Goal: Task Accomplishment & Management: Manage account settings

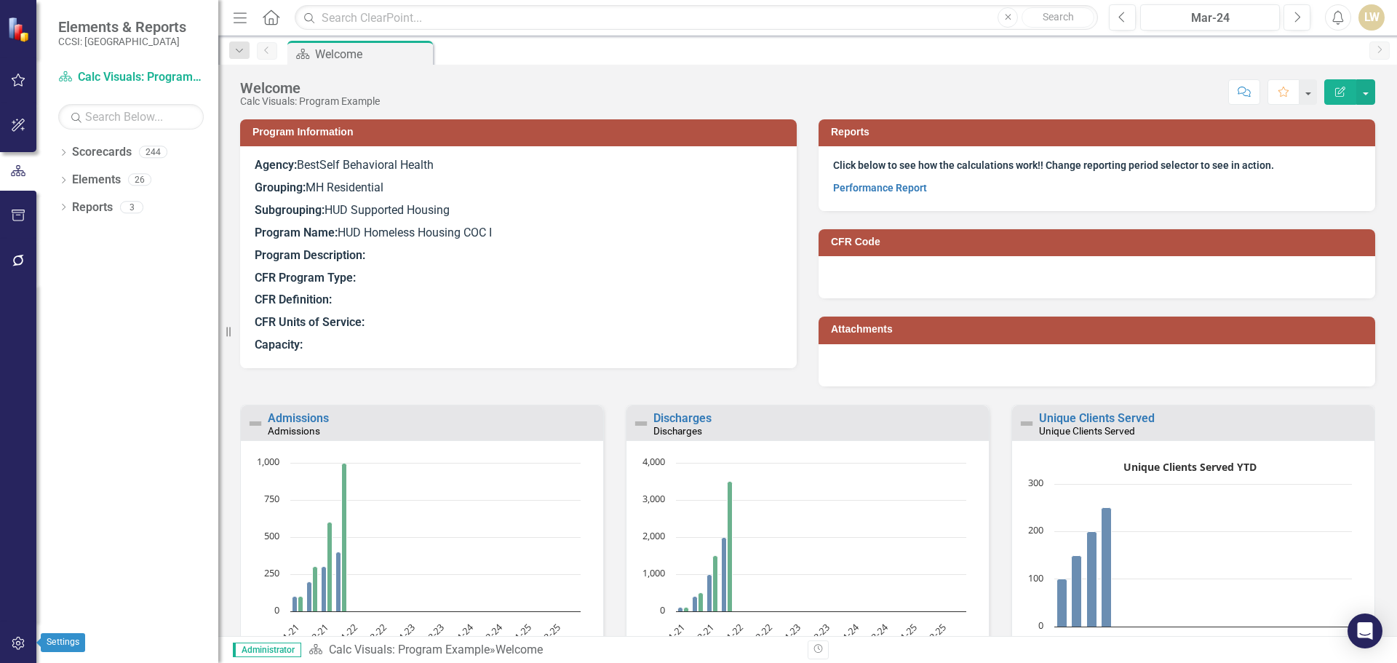
click at [20, 648] on icon "button" at bounding box center [18, 643] width 12 height 13
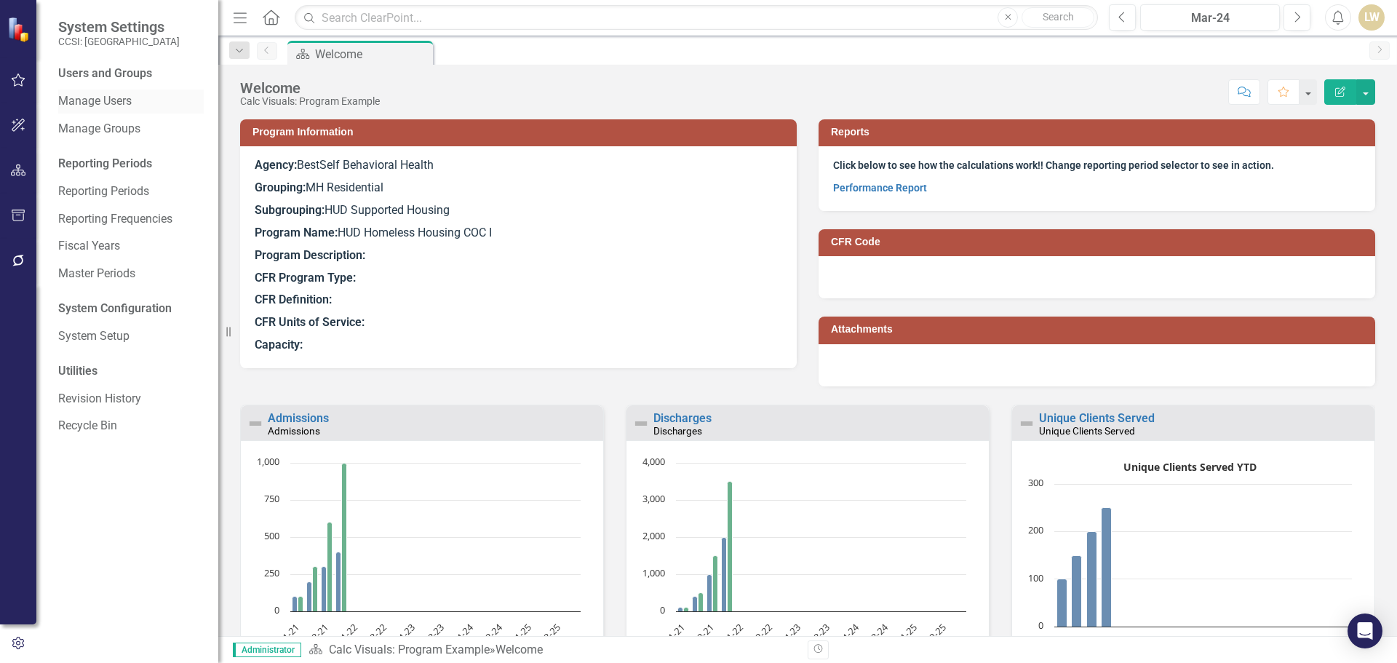
click at [114, 108] on link "Manage Users" at bounding box center [131, 101] width 146 height 17
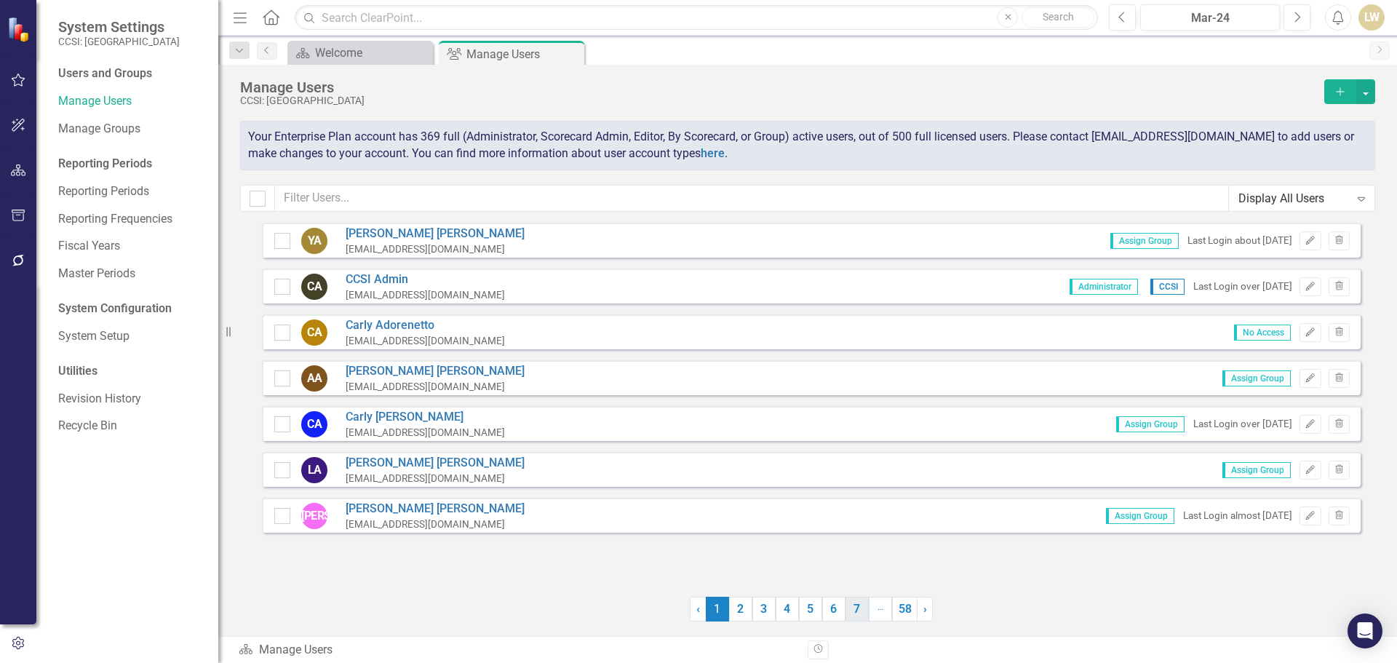
click at [855, 615] on link "7" at bounding box center [857, 609] width 23 height 25
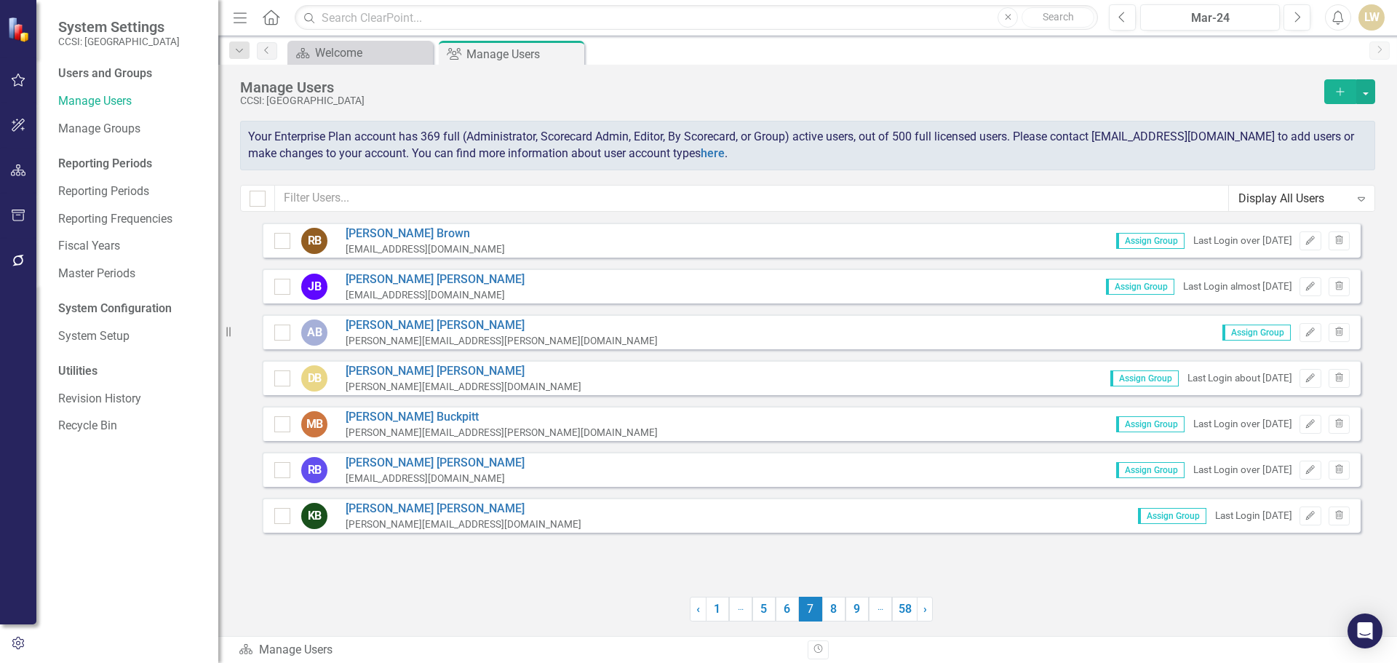
click at [855, 615] on link "9" at bounding box center [857, 609] width 23 height 25
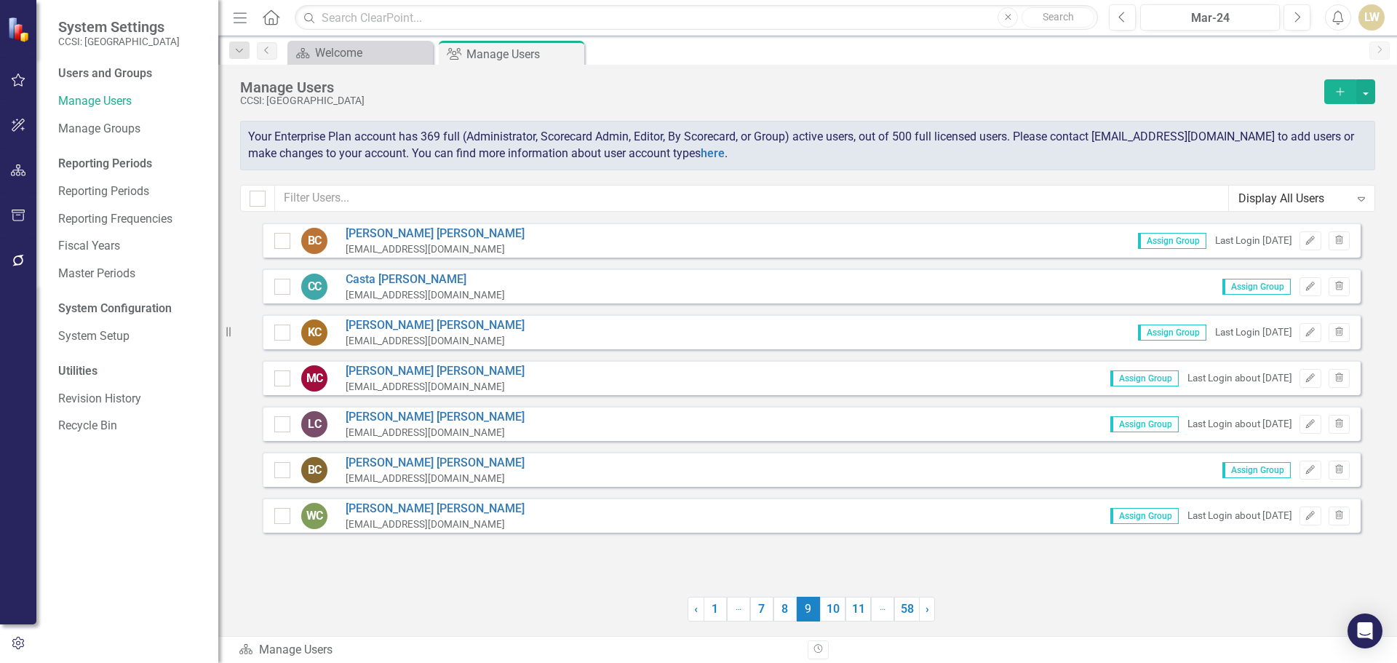
click at [855, 615] on link "11" at bounding box center [858, 609] width 25 height 25
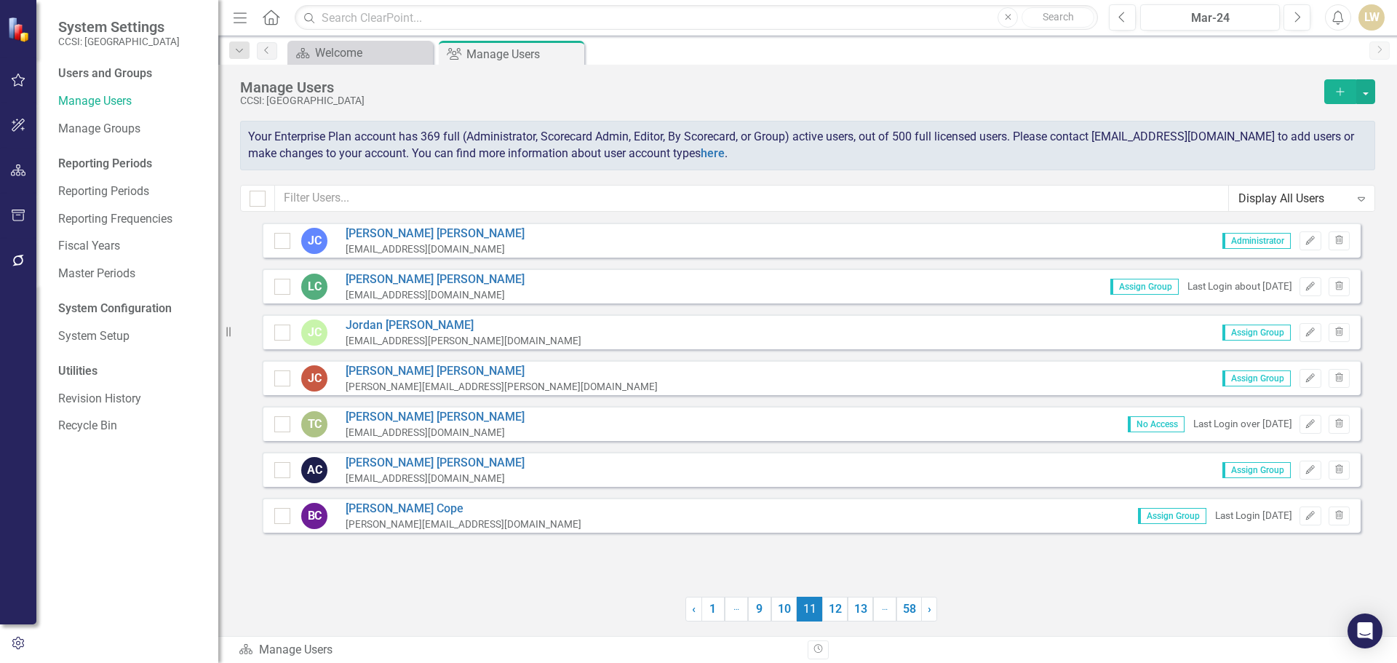
click at [856, 615] on link "13" at bounding box center [860, 609] width 25 height 25
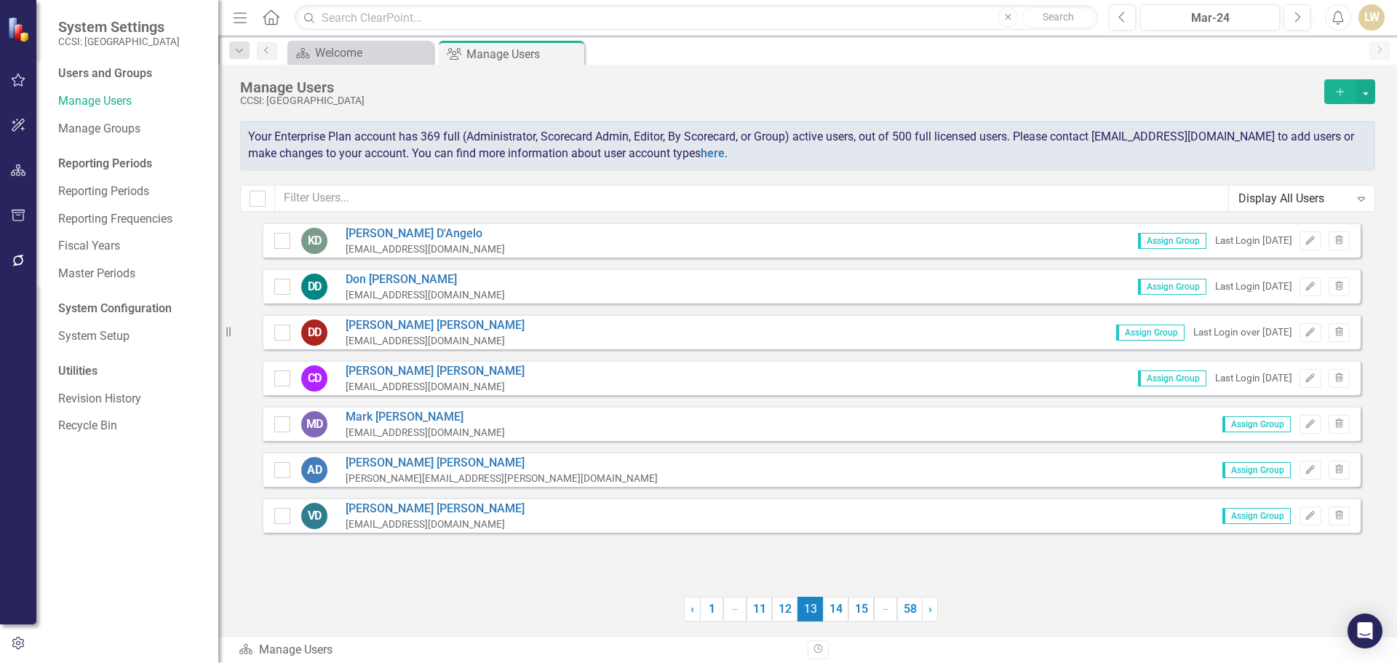
click at [856, 615] on link "15" at bounding box center [861, 609] width 25 height 25
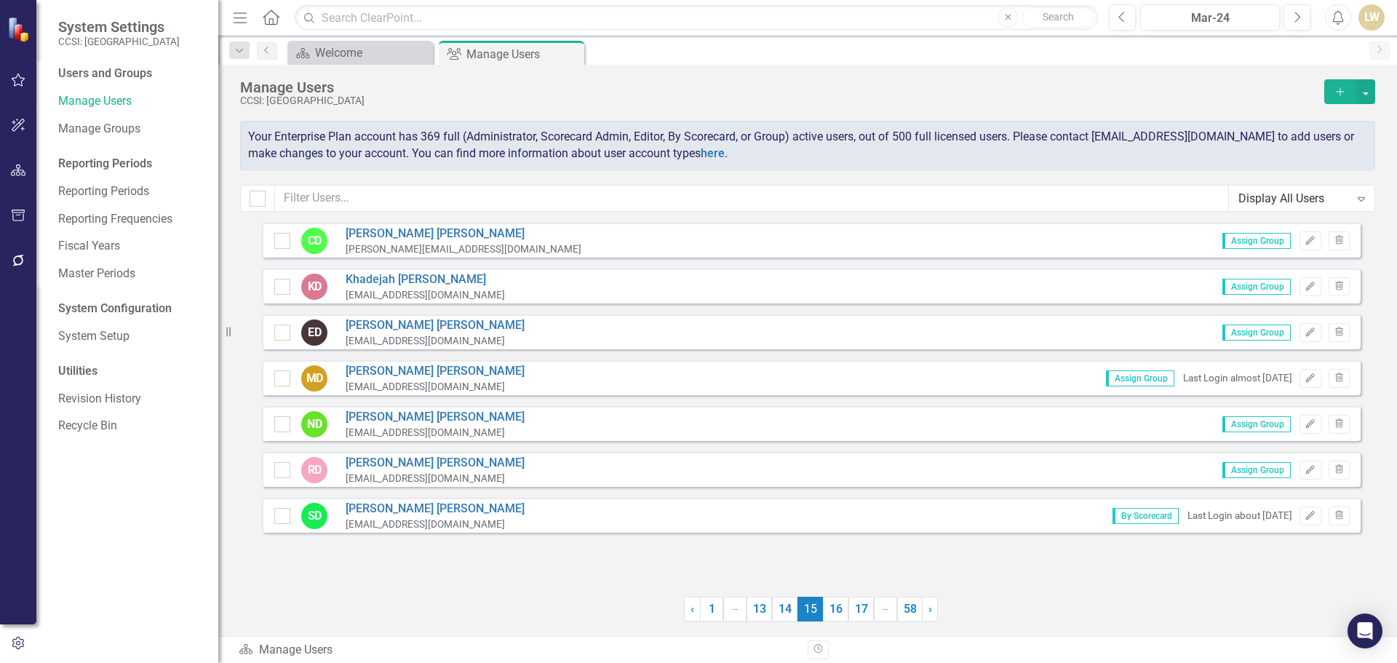
click at [856, 615] on link "17" at bounding box center [861, 609] width 25 height 25
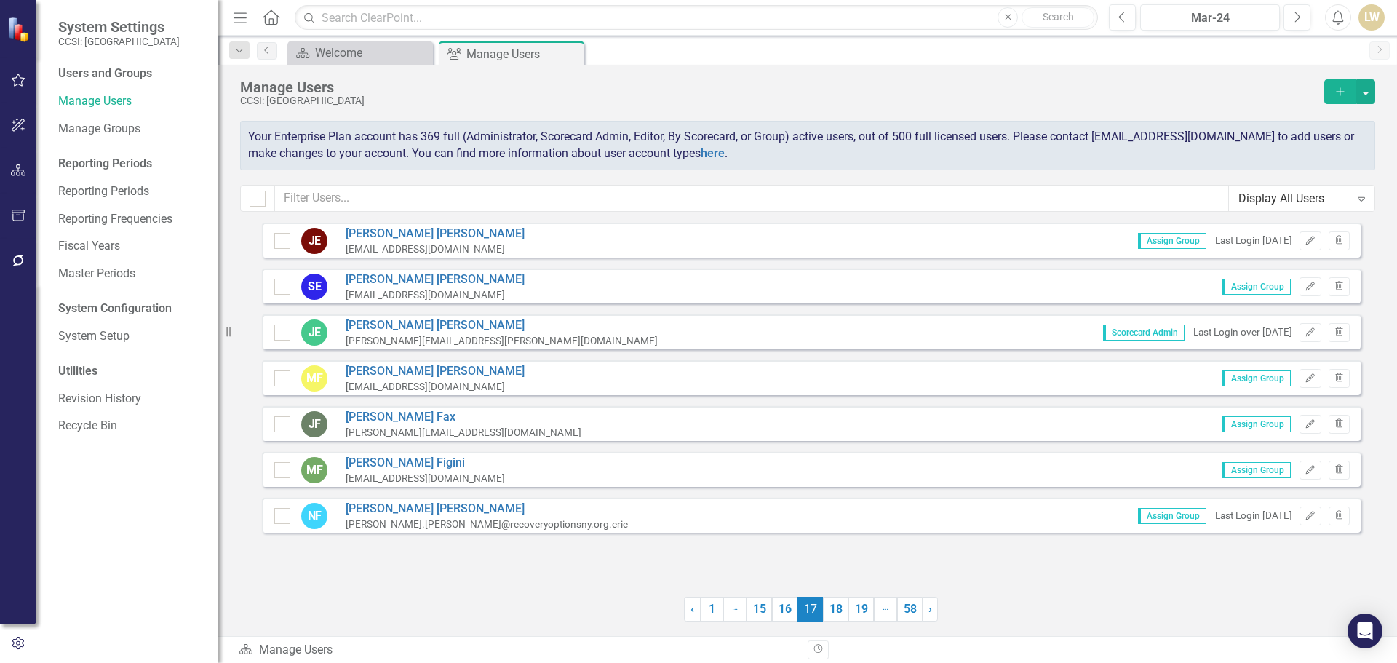
click at [856, 615] on link "19" at bounding box center [861, 609] width 25 height 25
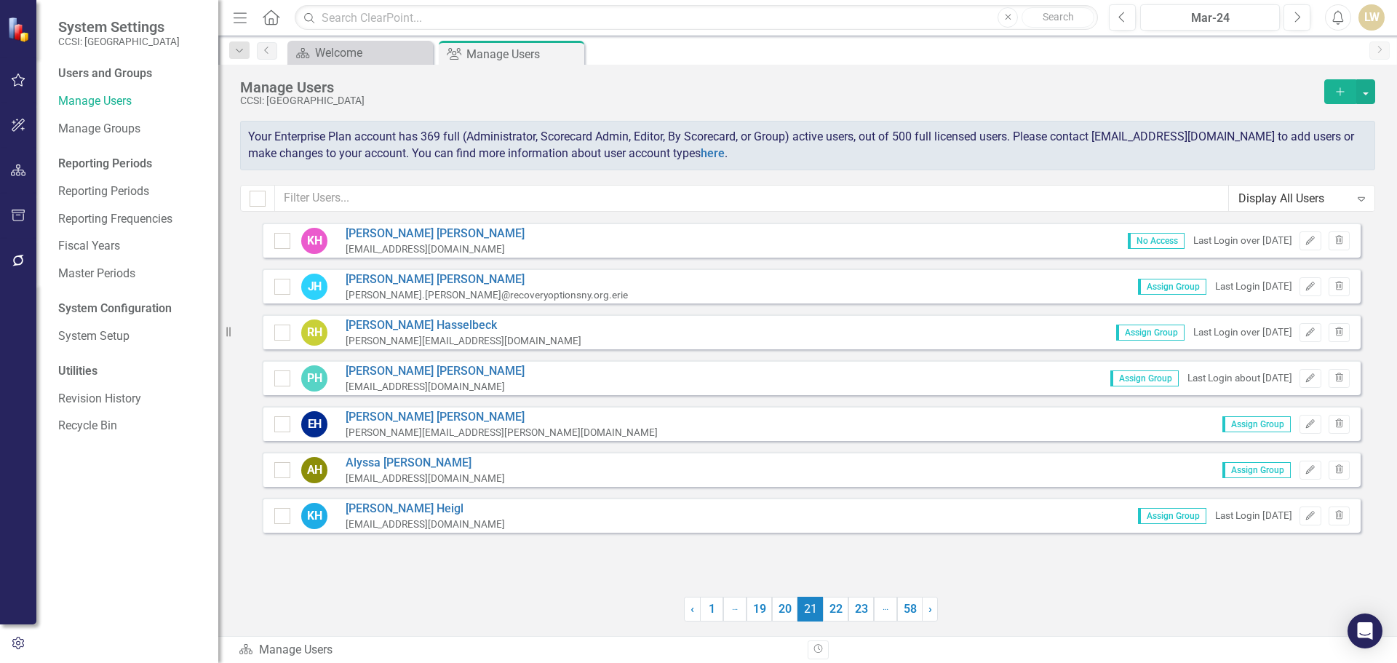
click at [856, 615] on link "23" at bounding box center [861, 609] width 25 height 25
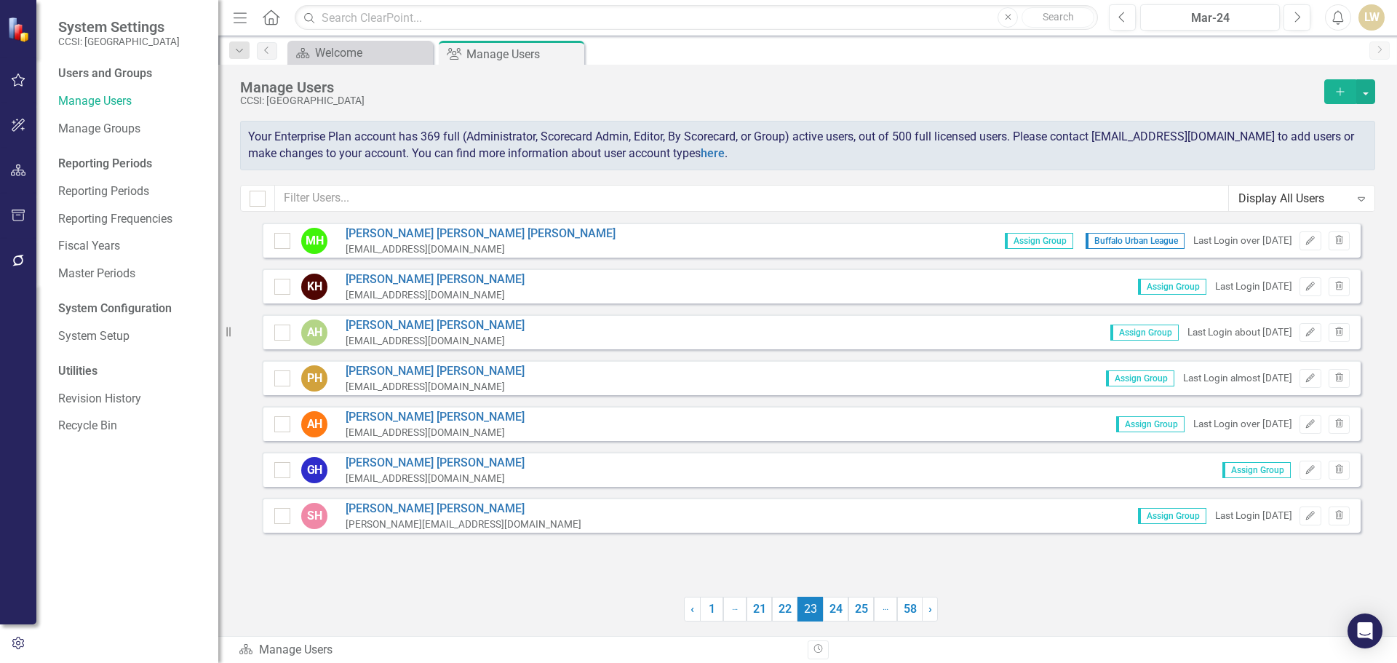
click at [856, 615] on link "25" at bounding box center [861, 609] width 25 height 25
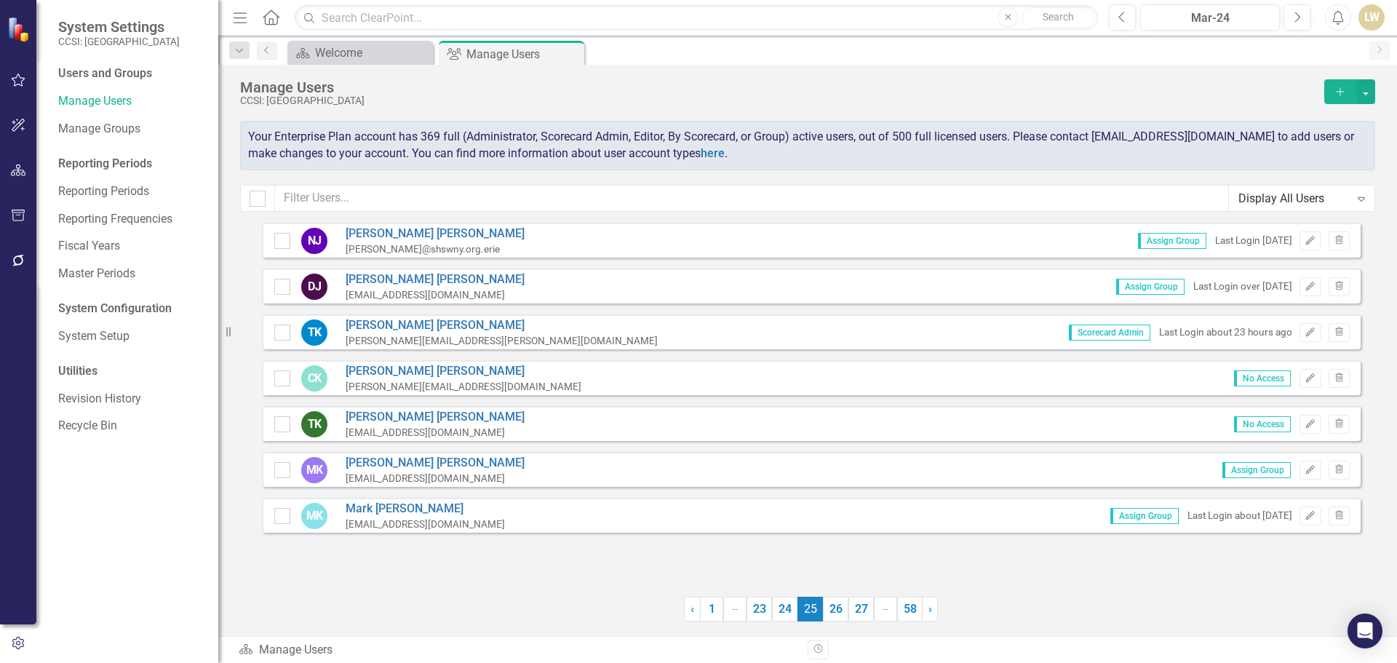
click at [856, 615] on link "27" at bounding box center [861, 609] width 25 height 25
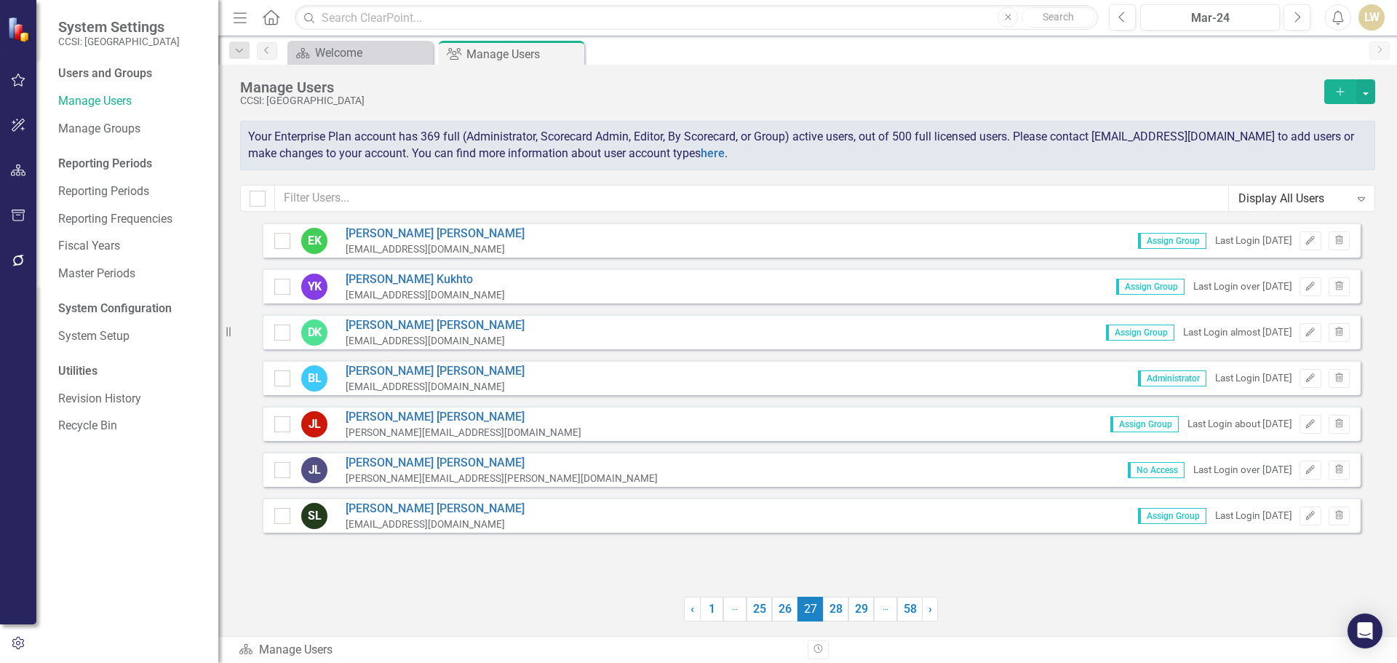
click at [856, 615] on link "29" at bounding box center [861, 609] width 25 height 25
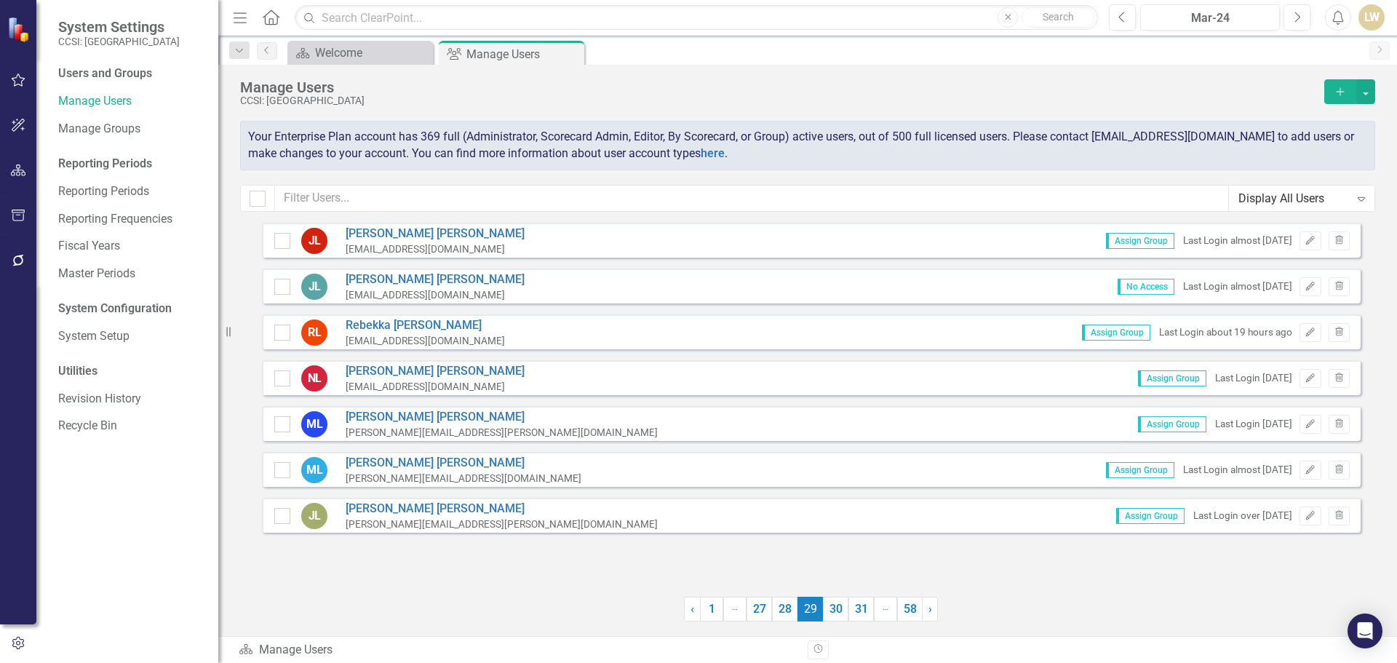
click at [856, 615] on link "31" at bounding box center [861, 609] width 25 height 25
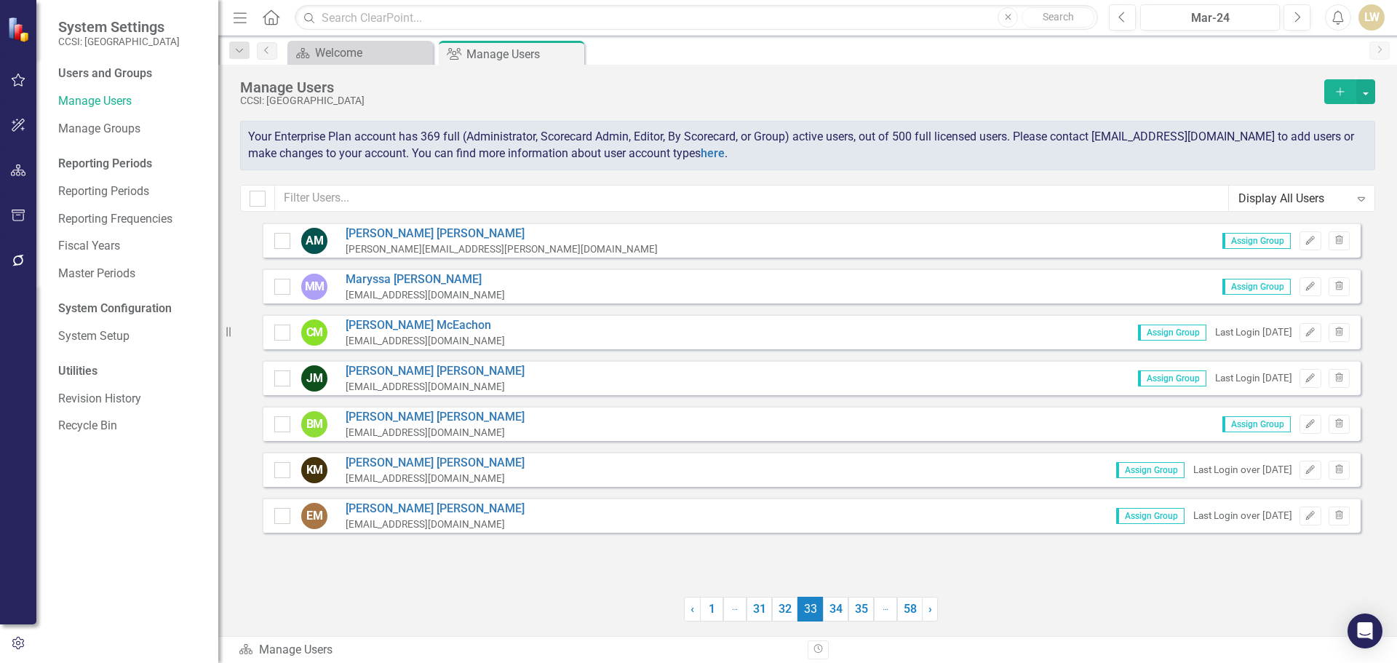
click at [856, 615] on link "35" at bounding box center [861, 609] width 25 height 25
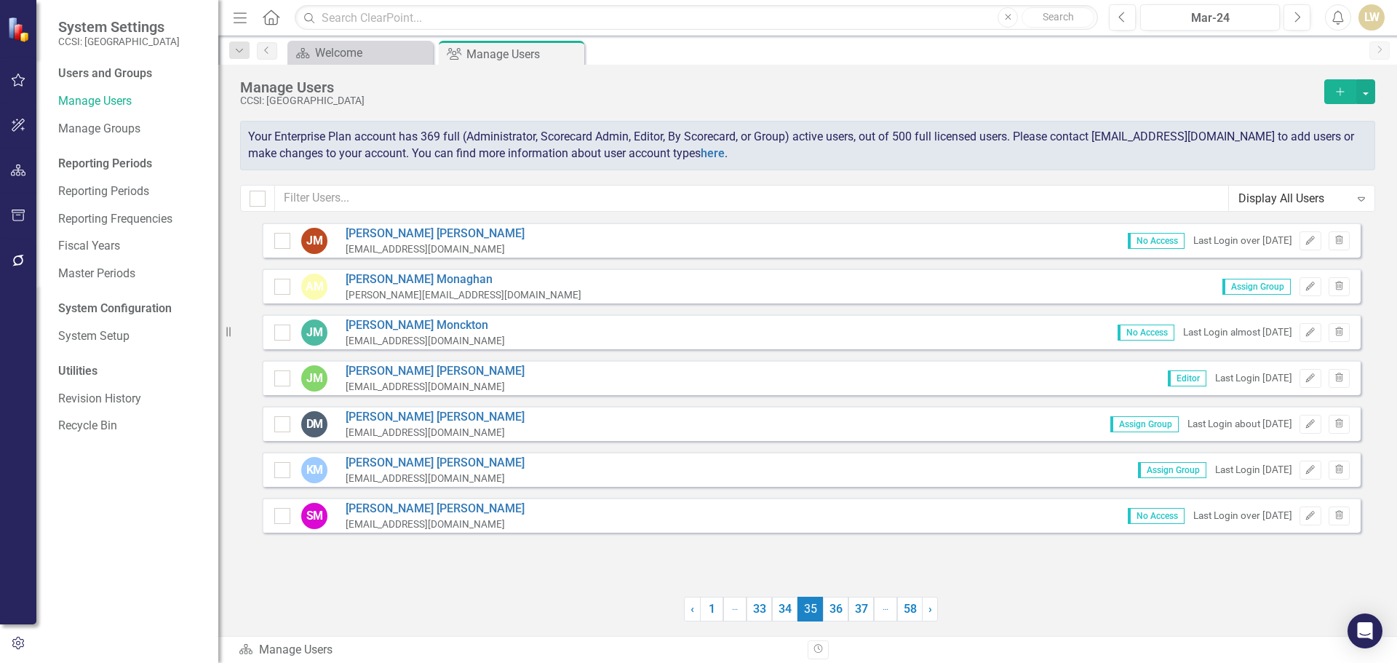
click at [856, 615] on link "37" at bounding box center [861, 609] width 25 height 25
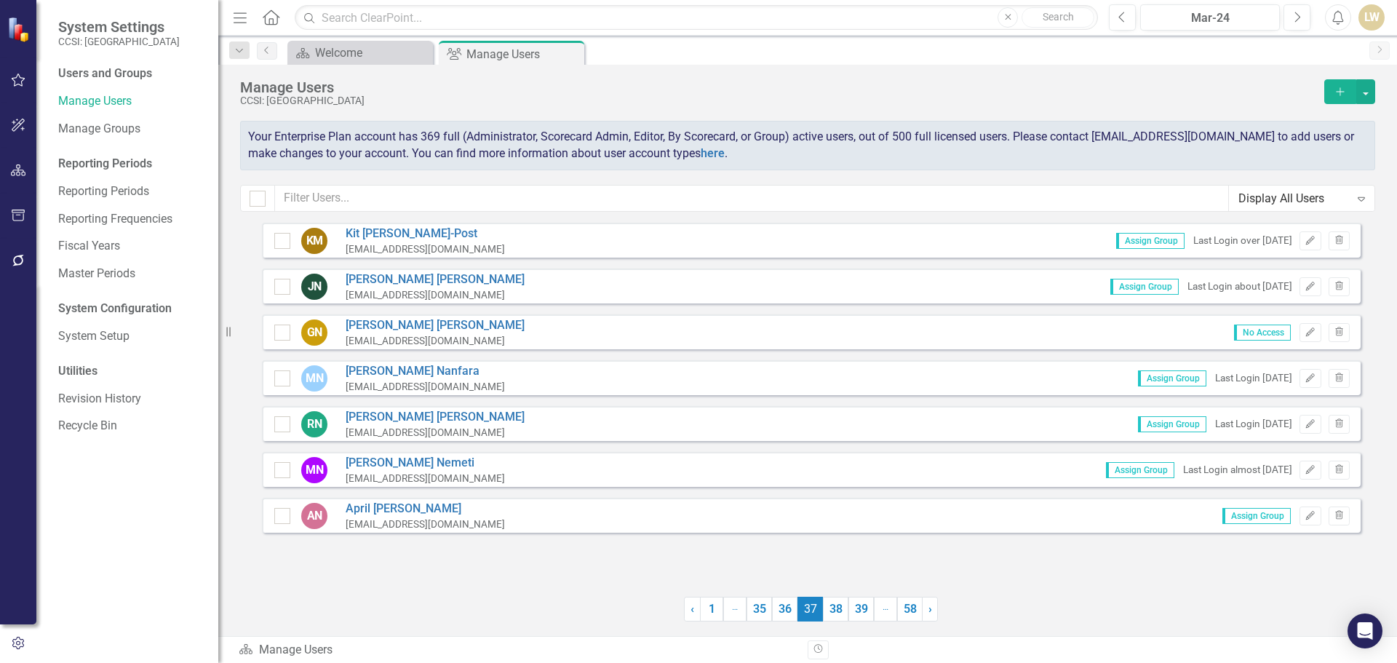
click at [856, 615] on link "39" at bounding box center [861, 609] width 25 height 25
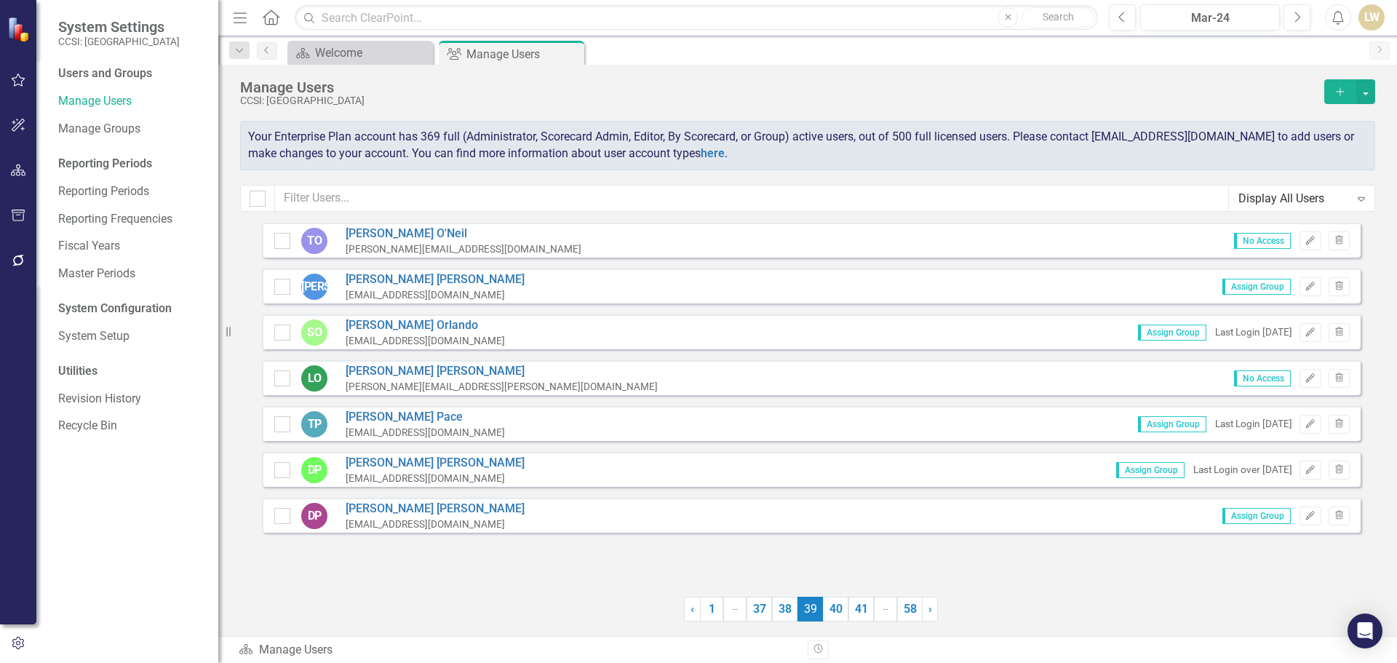
click at [856, 615] on link "41" at bounding box center [861, 609] width 25 height 25
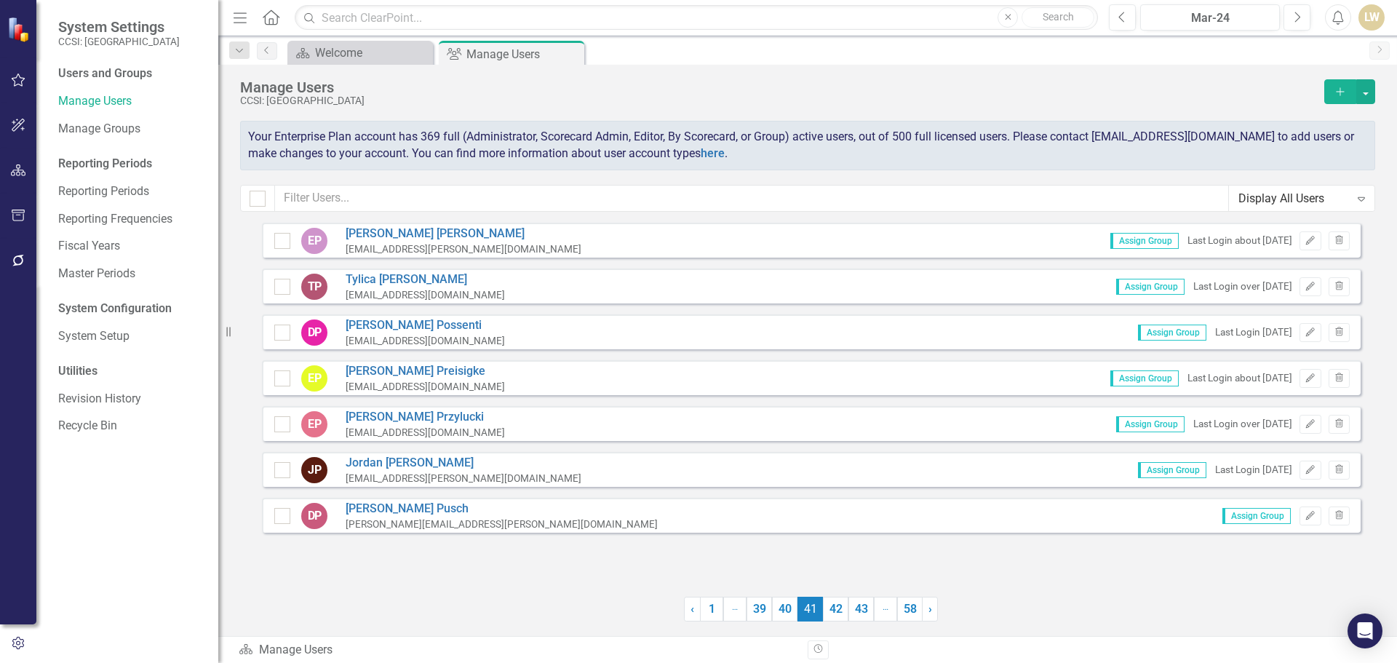
click at [856, 615] on link "43" at bounding box center [861, 609] width 25 height 25
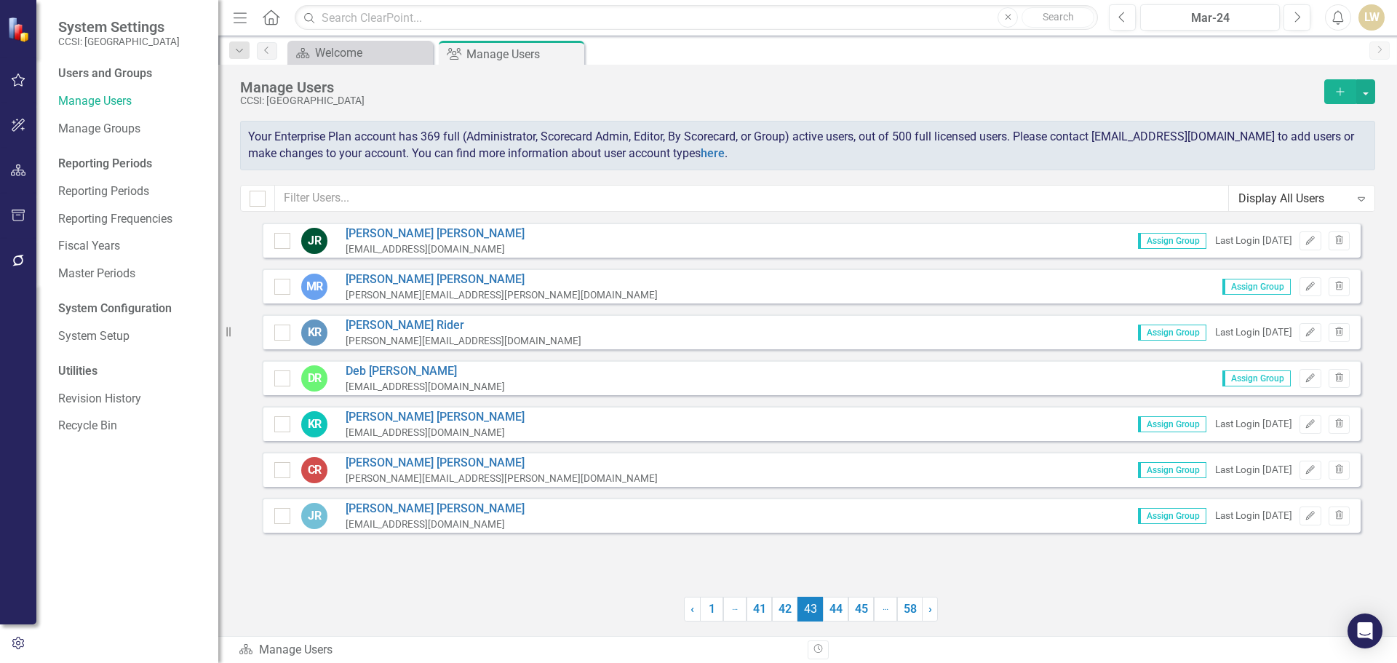
click at [856, 615] on link "45" at bounding box center [861, 609] width 25 height 25
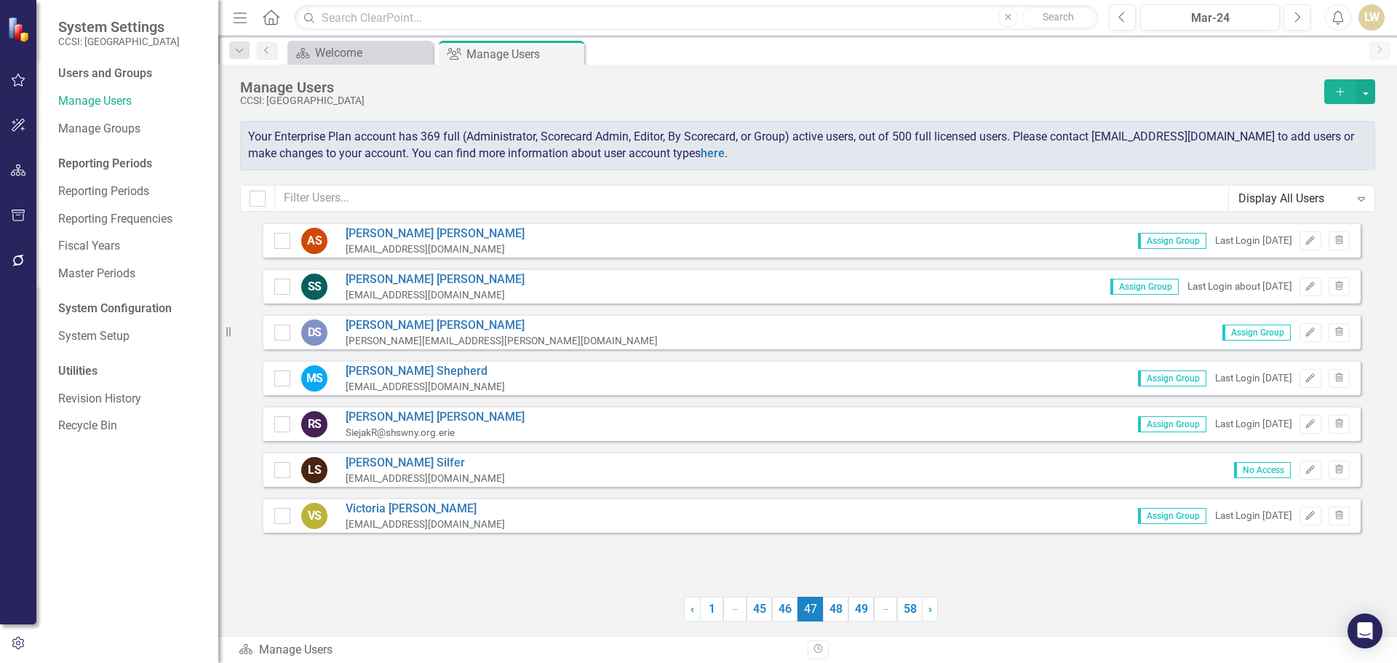
click at [856, 615] on link "49" at bounding box center [861, 609] width 25 height 25
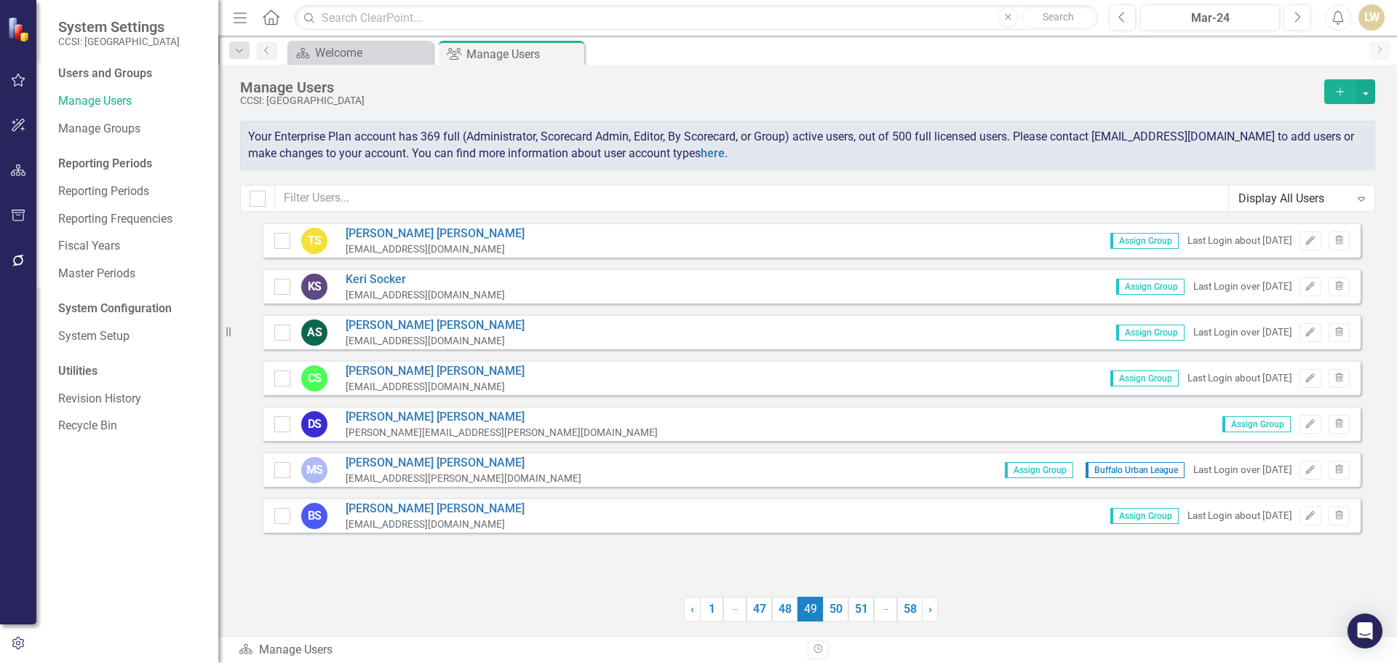
click at [856, 615] on link "51" at bounding box center [861, 609] width 25 height 25
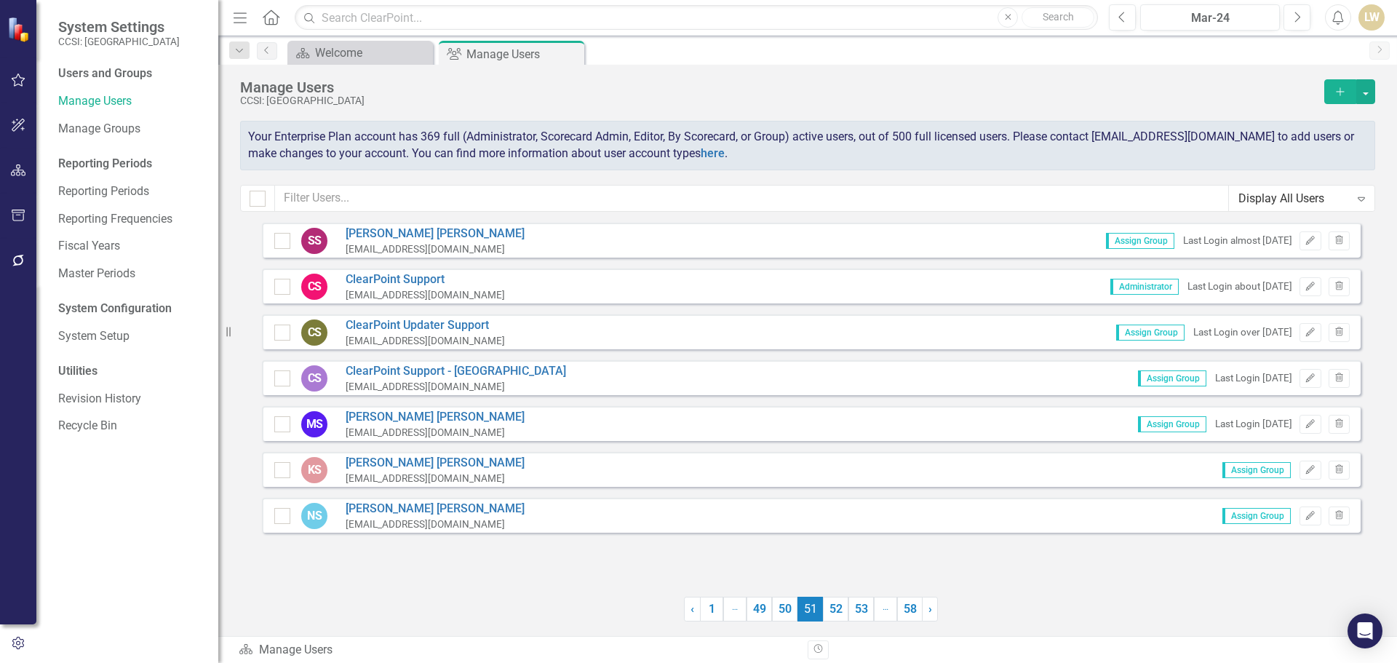
click at [856, 615] on link "53" at bounding box center [861, 609] width 25 height 25
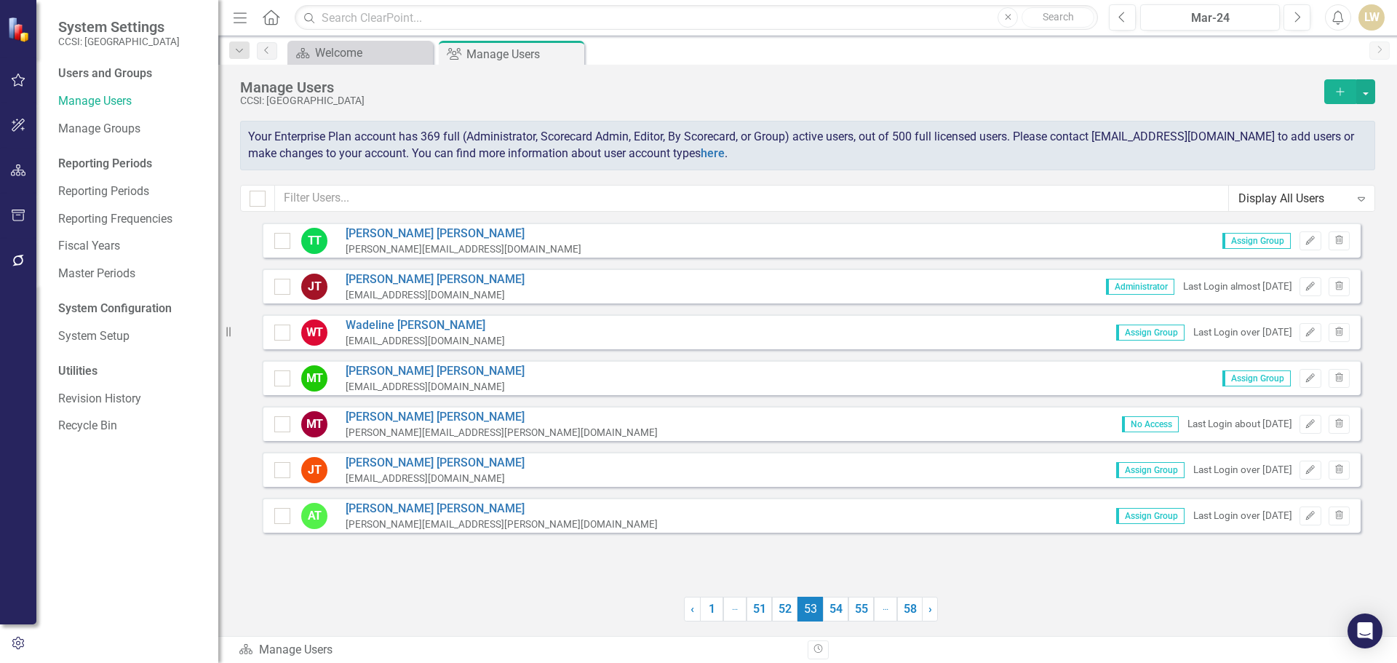
click at [856, 615] on link "55" at bounding box center [861, 609] width 25 height 25
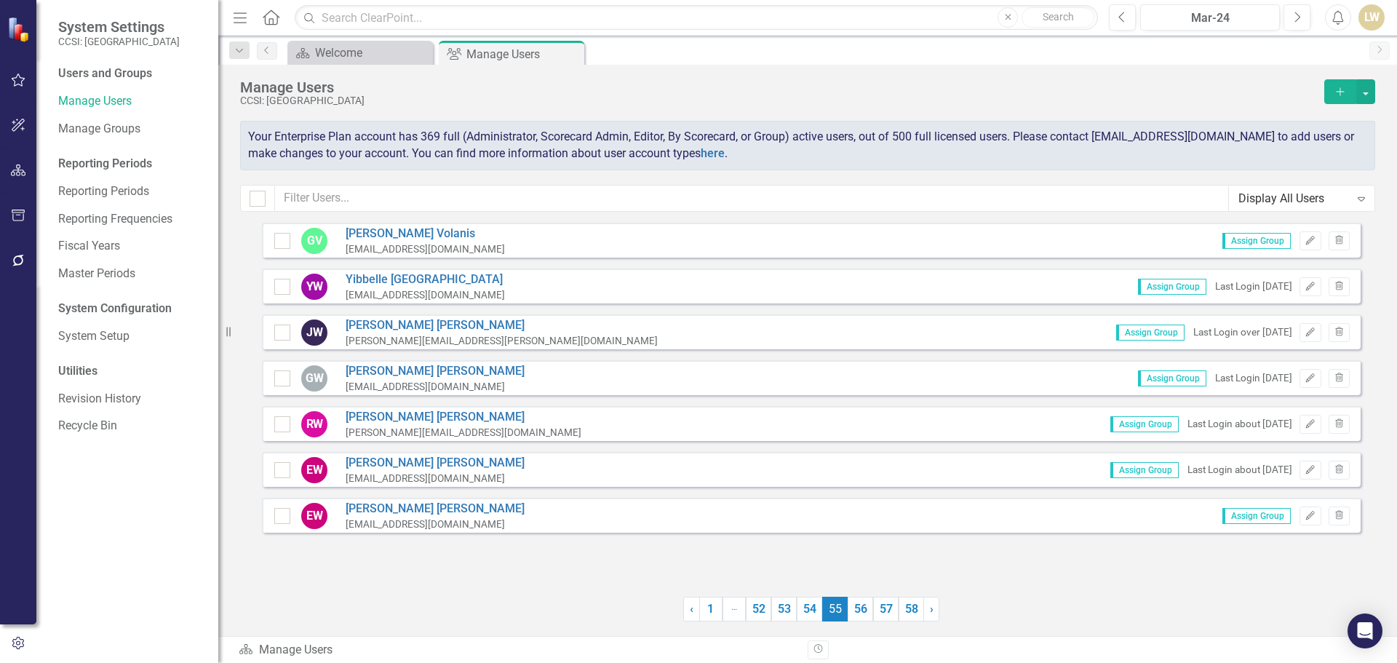
click at [856, 615] on link "56" at bounding box center [860, 609] width 25 height 25
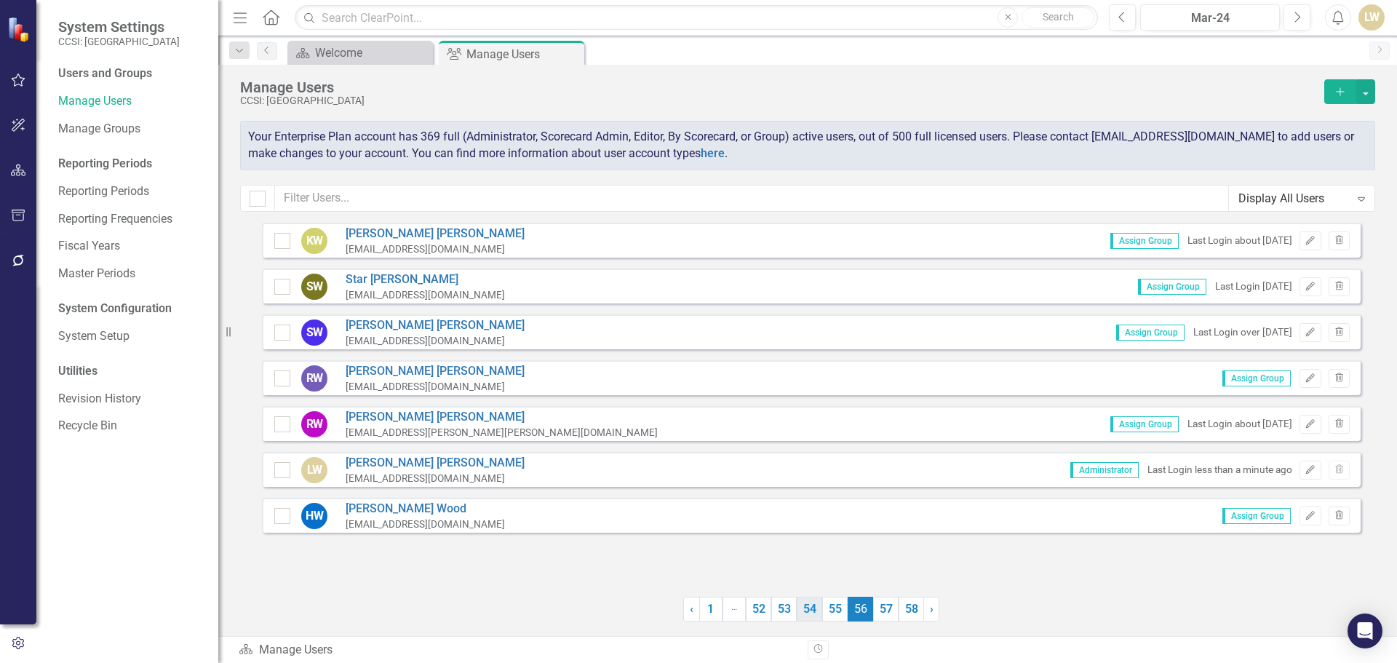
click at [816, 611] on link "54" at bounding box center [809, 609] width 25 height 25
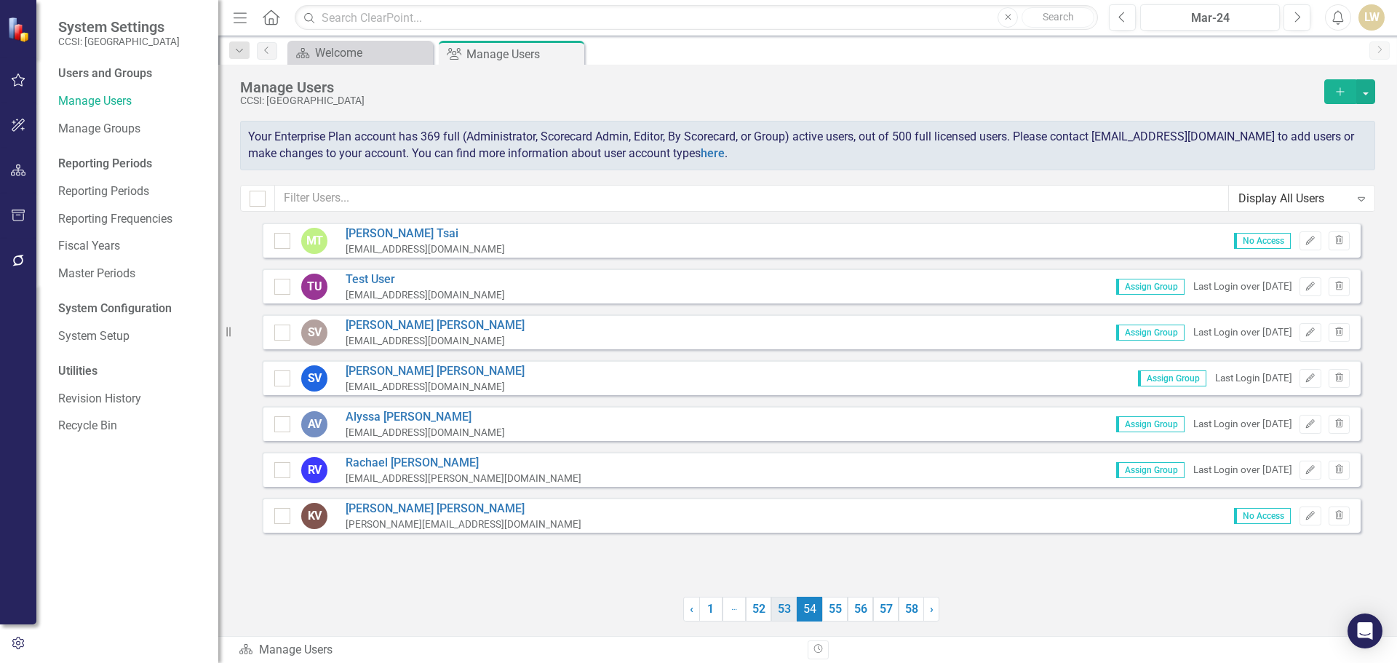
click at [792, 613] on link "53" at bounding box center [783, 609] width 25 height 25
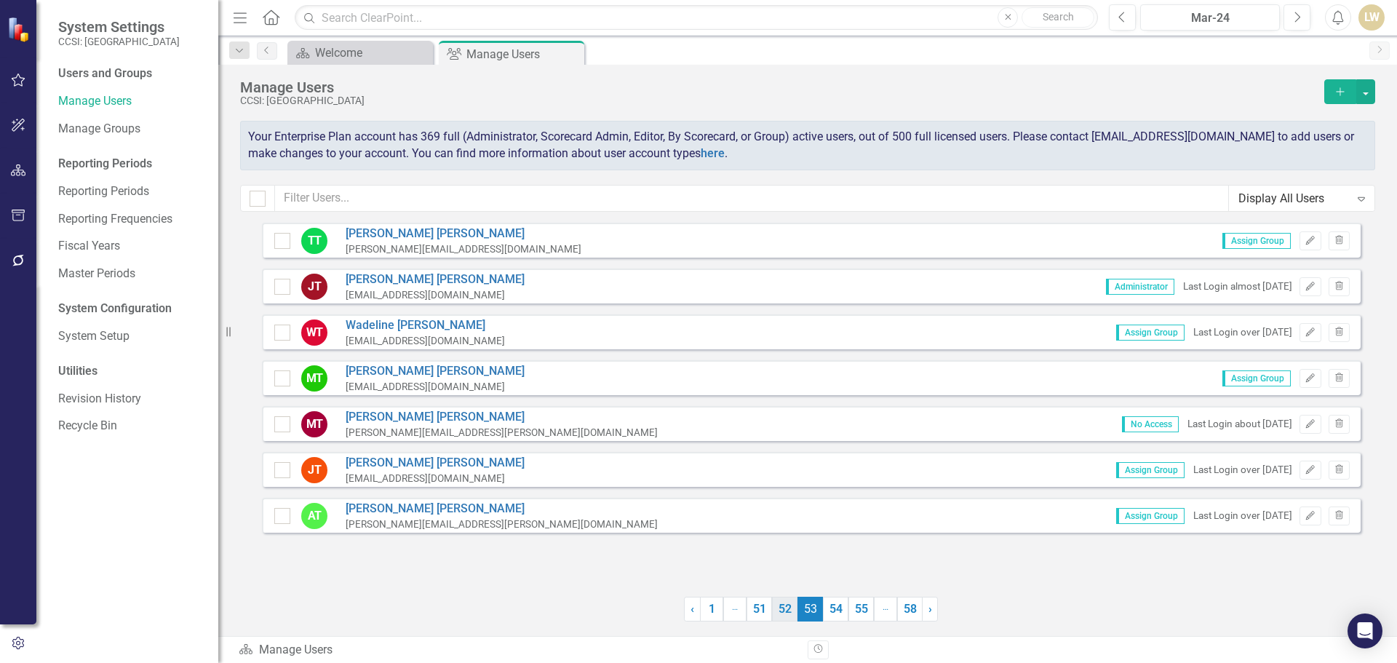
click at [779, 616] on link "52" at bounding box center [784, 609] width 25 height 25
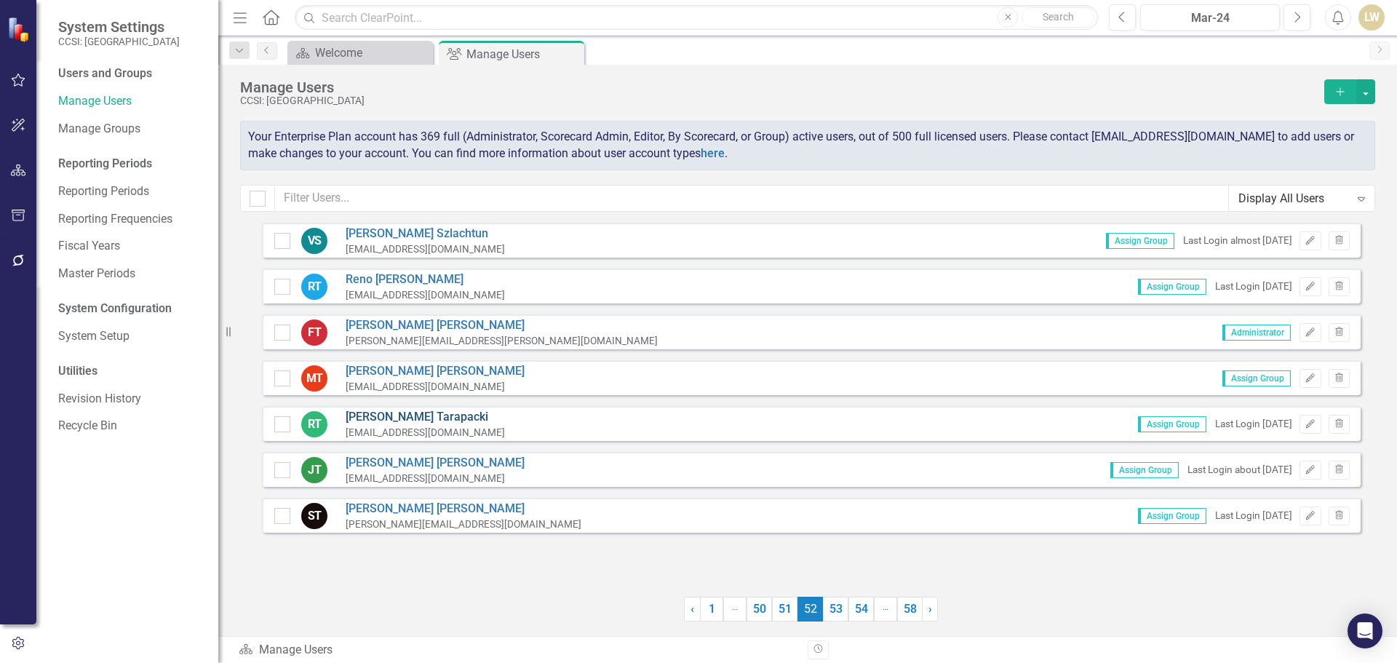
click at [429, 416] on link "[PERSON_NAME]" at bounding box center [425, 417] width 159 height 17
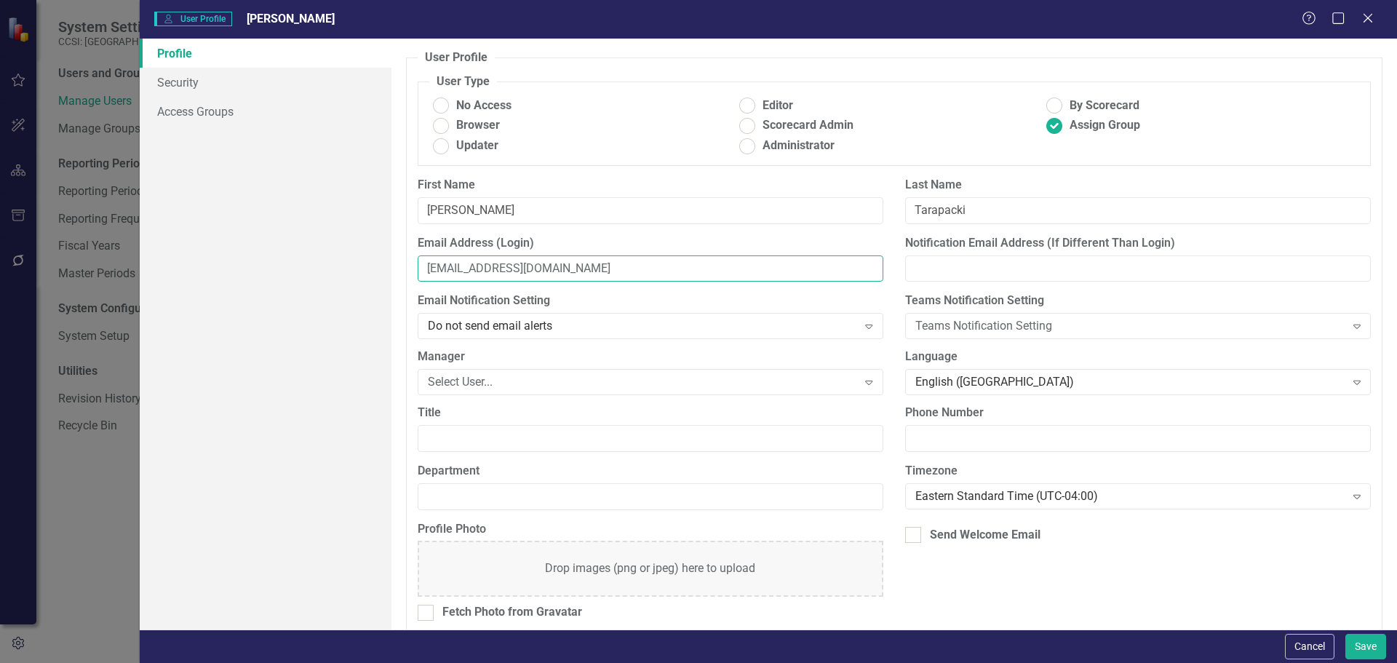
drag, startPoint x: 651, startPoint y: 268, endPoint x: 413, endPoint y: 277, distance: 238.1
click at [413, 277] on div "Email Address (Login) [EMAIL_ADDRESS][DOMAIN_NAME]" at bounding box center [651, 264] width 488 height 58
paste input "c"
type input "[EMAIL_ADDRESS][DOMAIN_NAME]"
paste input "[EMAIL_ADDRESS][DOMAIN_NAME]"
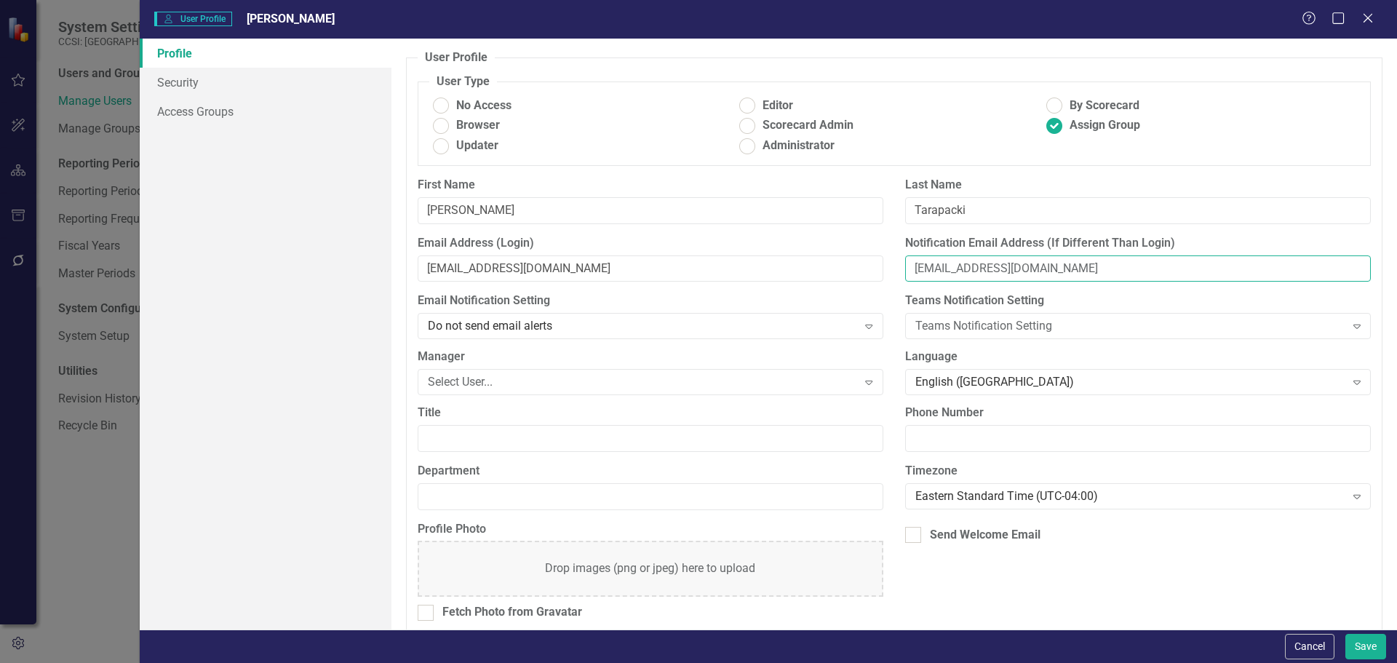
drag, startPoint x: 1033, startPoint y: 265, endPoint x: 937, endPoint y: 271, distance: 95.5
click at [937, 271] on input "[EMAIL_ADDRESS][DOMAIN_NAME]" at bounding box center [1138, 268] width 466 height 27
click at [1086, 263] on input "[EMAIL_ADDRESS][DOMAIN_NAME]" at bounding box center [1138, 268] width 466 height 27
click at [1072, 271] on input "[EMAIL_ADDRESS][DOMAIN_NAME]" at bounding box center [1138, 268] width 466 height 27
click at [1065, 274] on input "[EMAIL_ADDRESS][DOMAIN_NAME]" at bounding box center [1138, 268] width 466 height 27
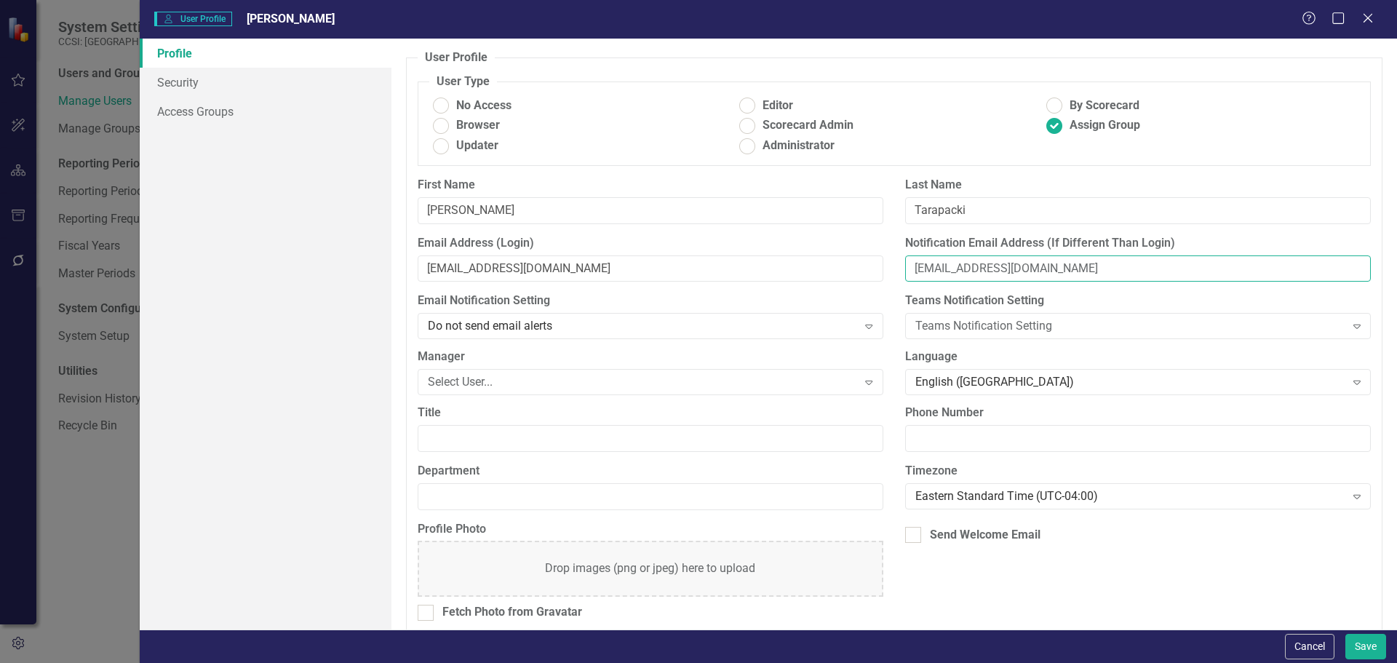
drag, startPoint x: 1065, startPoint y: 273, endPoint x: 964, endPoint y: 268, distance: 101.3
click at [964, 268] on input "[EMAIL_ADDRESS][DOMAIN_NAME]" at bounding box center [1138, 268] width 466 height 27
click at [1056, 270] on input "[EMAIL_ADDRESS][DOMAIN_NAME]" at bounding box center [1138, 268] width 466 height 27
click at [1057, 271] on input "[EMAIL_ADDRESS][DOMAIN_NAME]" at bounding box center [1138, 268] width 466 height 27
click at [1110, 267] on input "[EMAIL_ADDRESS][DOMAIN_NAME]" at bounding box center [1138, 268] width 466 height 27
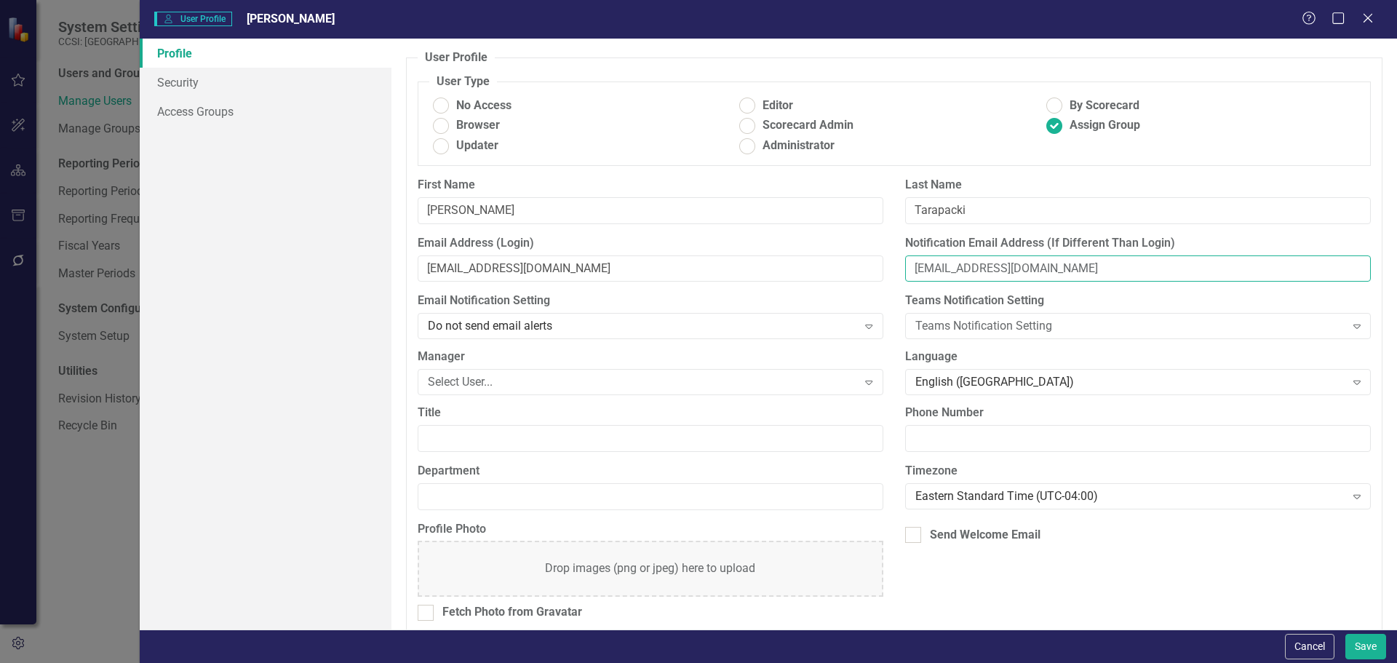
type input "[EMAIL_ADDRESS][DOMAIN_NAME]"
drag, startPoint x: 629, startPoint y: 273, endPoint x: 437, endPoint y: 264, distance: 193.0
click at [410, 274] on div "Email Address (Login) [EMAIL_ADDRESS][DOMAIN_NAME]" at bounding box center [651, 264] width 488 height 58
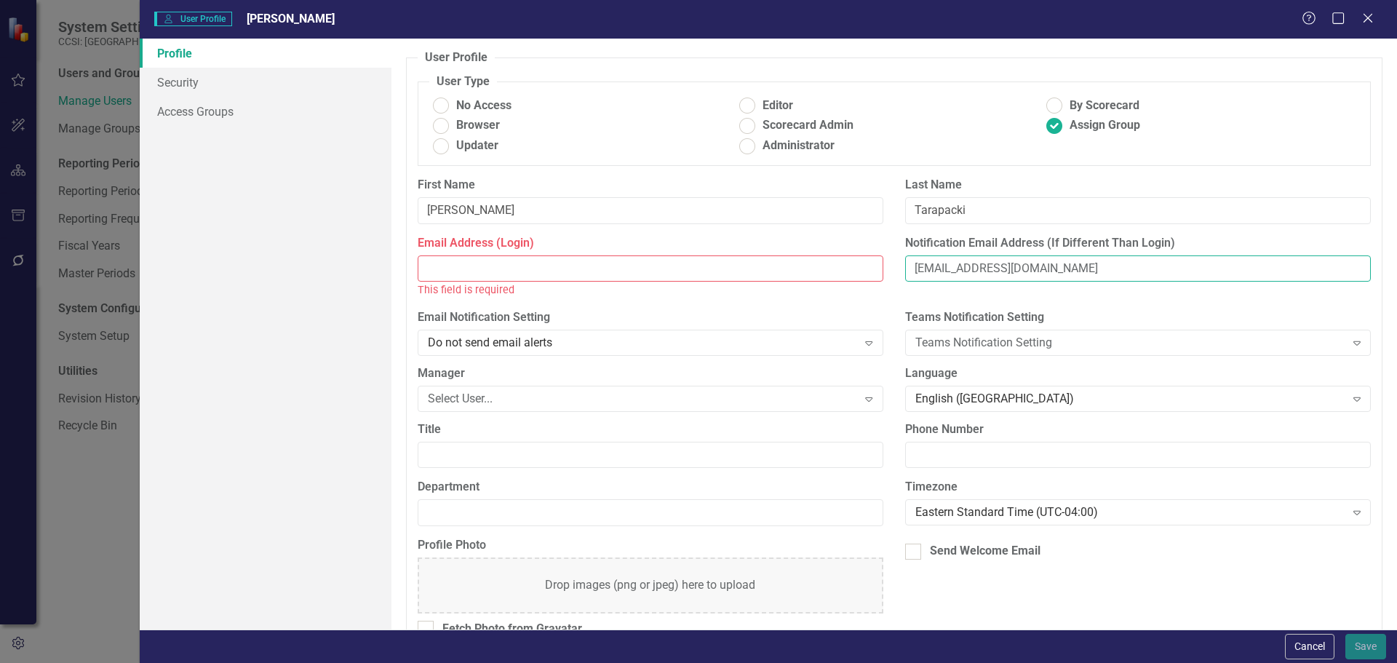
click at [1151, 274] on input "[EMAIL_ADDRESS][DOMAIN_NAME]" at bounding box center [1138, 268] width 466 height 27
paste input "[EMAIL_ADDRESS][DOMAIN_NAME]"
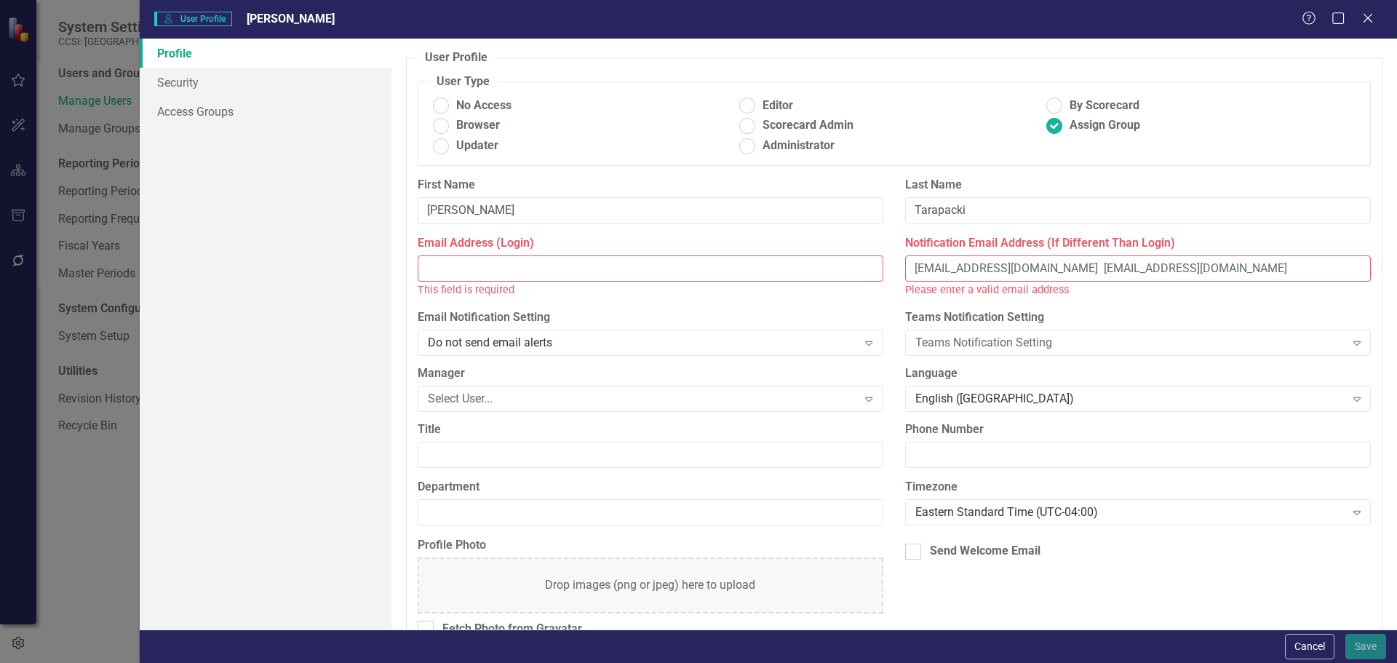
drag, startPoint x: 1022, startPoint y: 267, endPoint x: 910, endPoint y: 274, distance: 111.5
click at [907, 271] on input "[EMAIL_ADDRESS][DOMAIN_NAME] [EMAIL_ADDRESS][DOMAIN_NAME]" at bounding box center [1138, 268] width 466 height 27
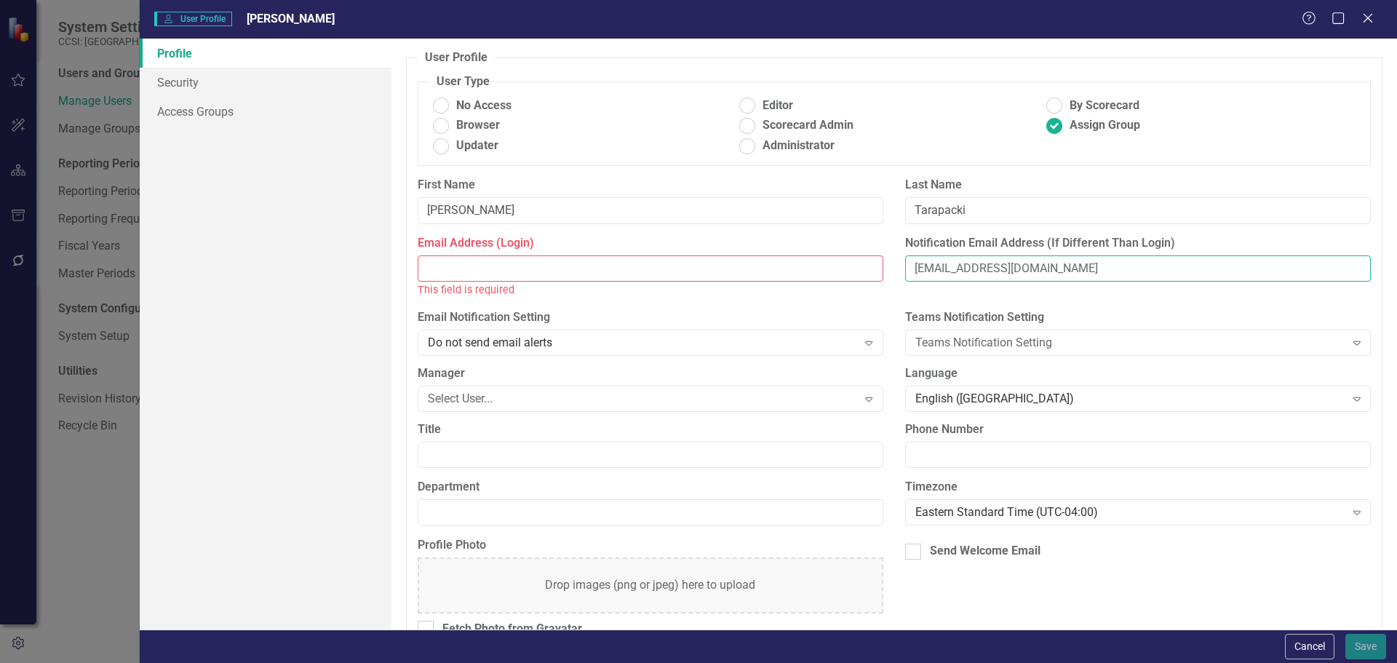
type input "[EMAIL_ADDRESS][DOMAIN_NAME]"
click at [552, 269] on input "Email Address (Login)" at bounding box center [651, 268] width 466 height 27
paste input "[EMAIL_ADDRESS][DOMAIN_NAME]"
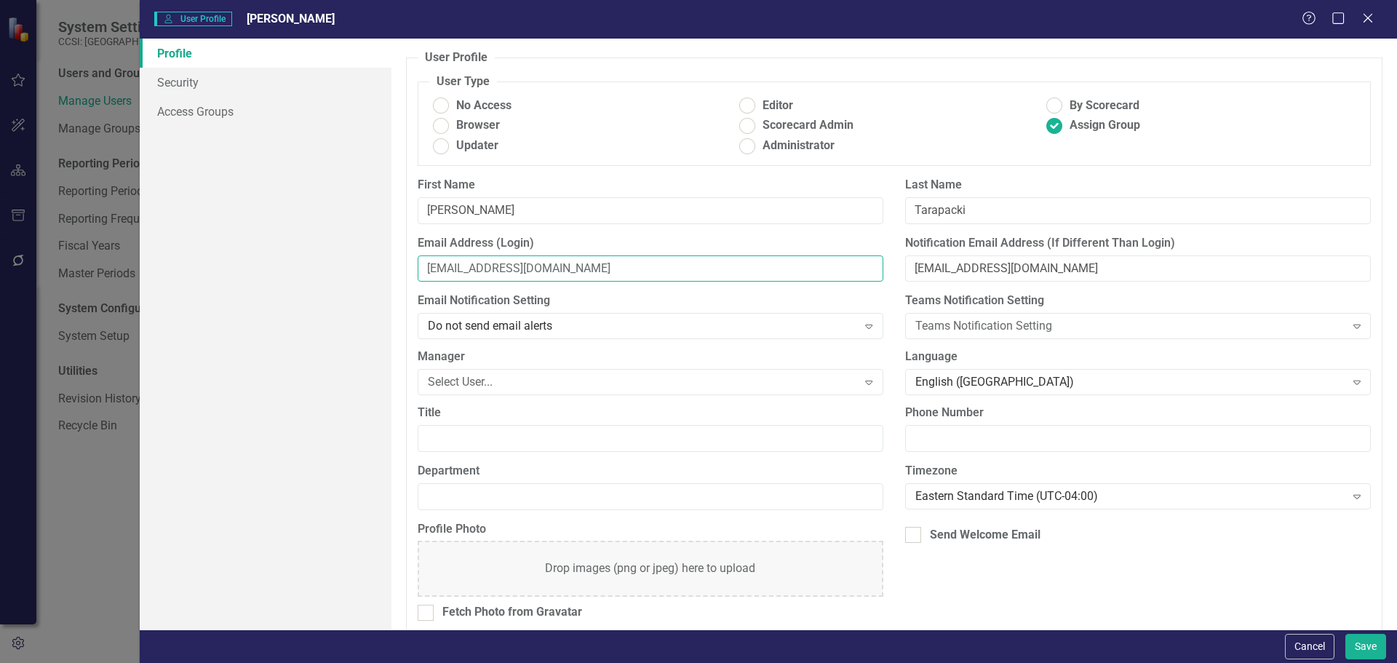
type input "[EMAIL_ADDRESS][DOMAIN_NAME]"
drag, startPoint x: 1105, startPoint y: 269, endPoint x: 921, endPoint y: 273, distance: 184.9
click at [905, 273] on input "[EMAIL_ADDRESS][DOMAIN_NAME]" at bounding box center [1138, 268] width 466 height 27
click at [425, 267] on input "[EMAIL_ADDRESS][DOMAIN_NAME]" at bounding box center [651, 268] width 466 height 27
click at [907, 540] on div at bounding box center [913, 535] width 16 height 16
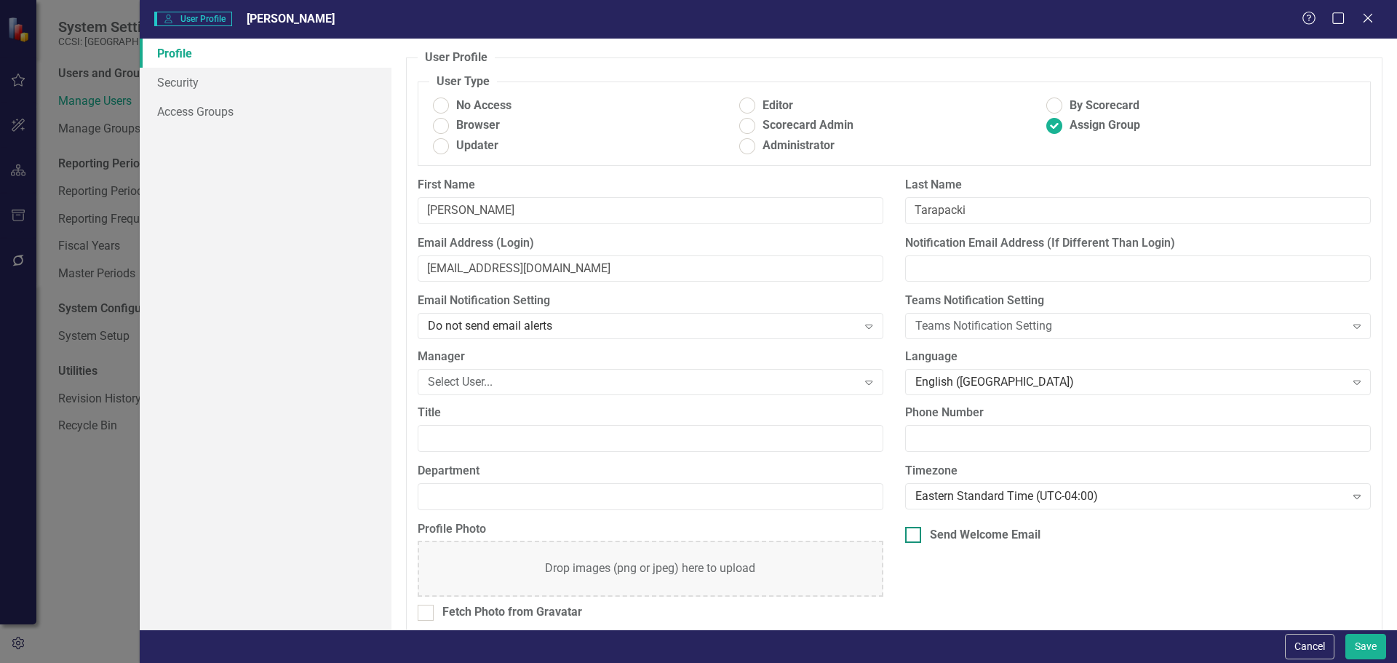
click at [907, 536] on input "Send Welcome Email" at bounding box center [909, 531] width 9 height 9
checkbox input "true"
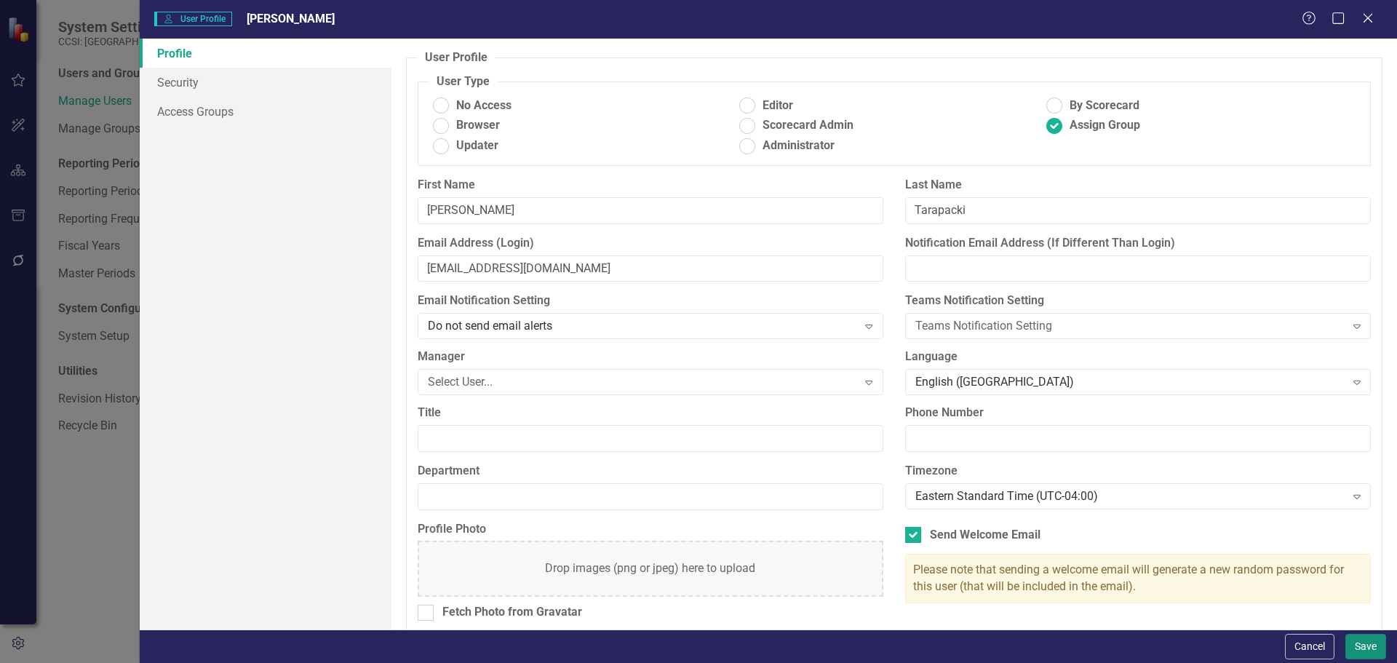
click at [1374, 651] on button "Save" at bounding box center [1366, 646] width 41 height 25
